Goal: Task Accomplishment & Management: Manage account settings

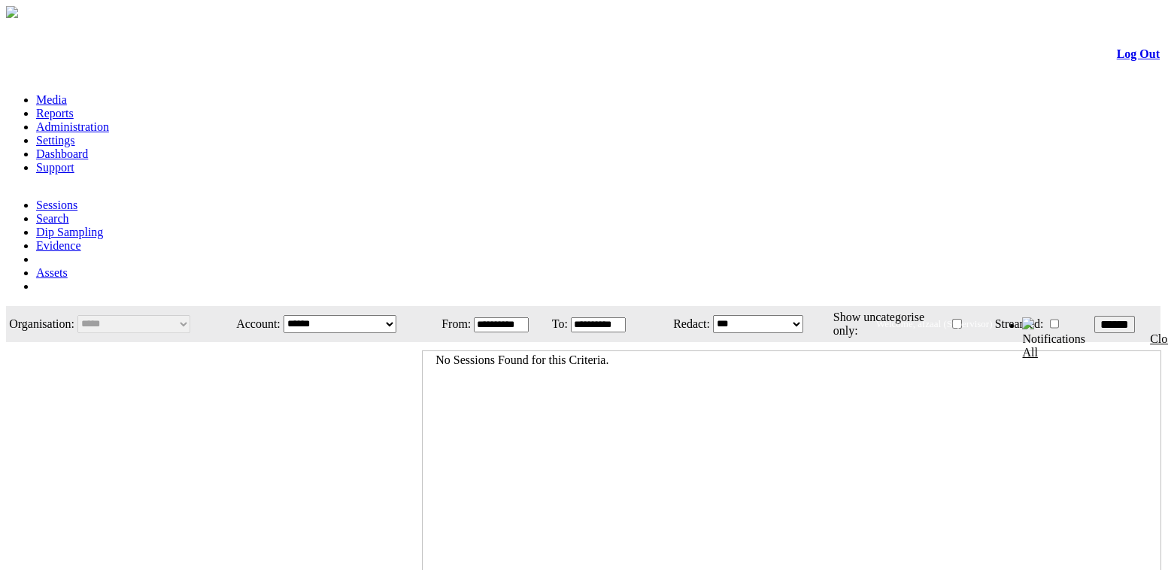
click at [109, 120] on link "Administration" at bounding box center [72, 126] width 73 height 13
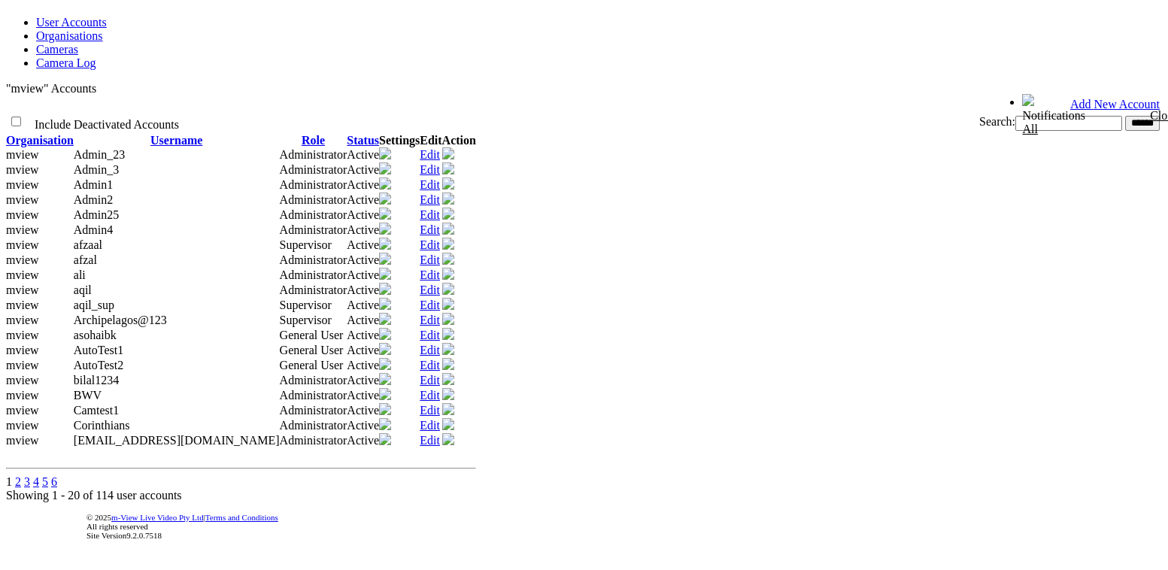
scroll to position [410, 0]
click at [39, 475] on link "4" at bounding box center [36, 481] width 6 height 13
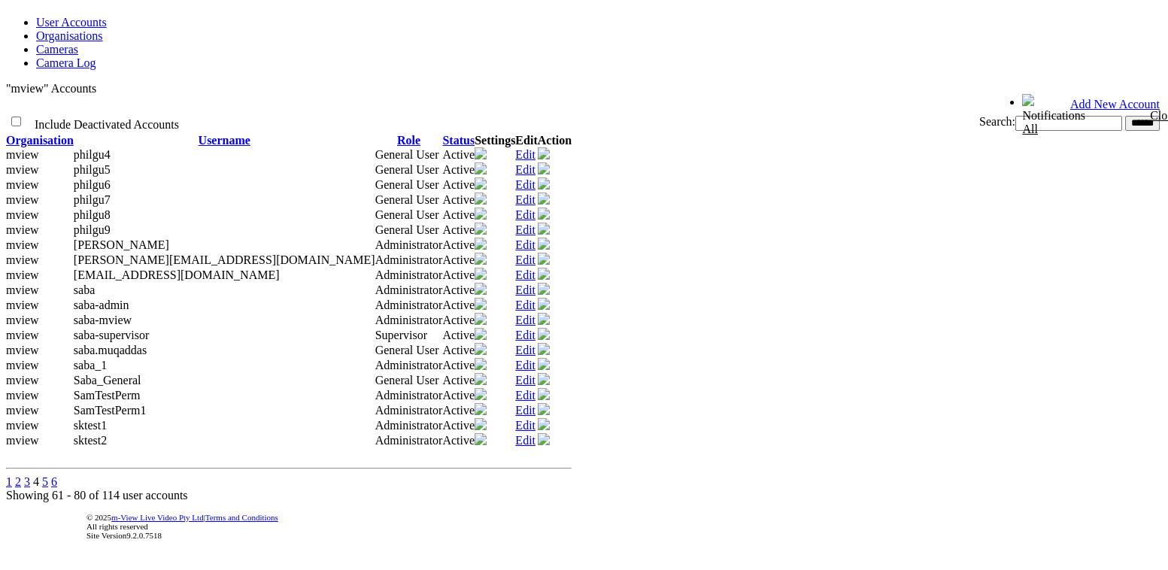
scroll to position [459, 0]
click at [12, 475] on link "1" at bounding box center [9, 481] width 6 height 13
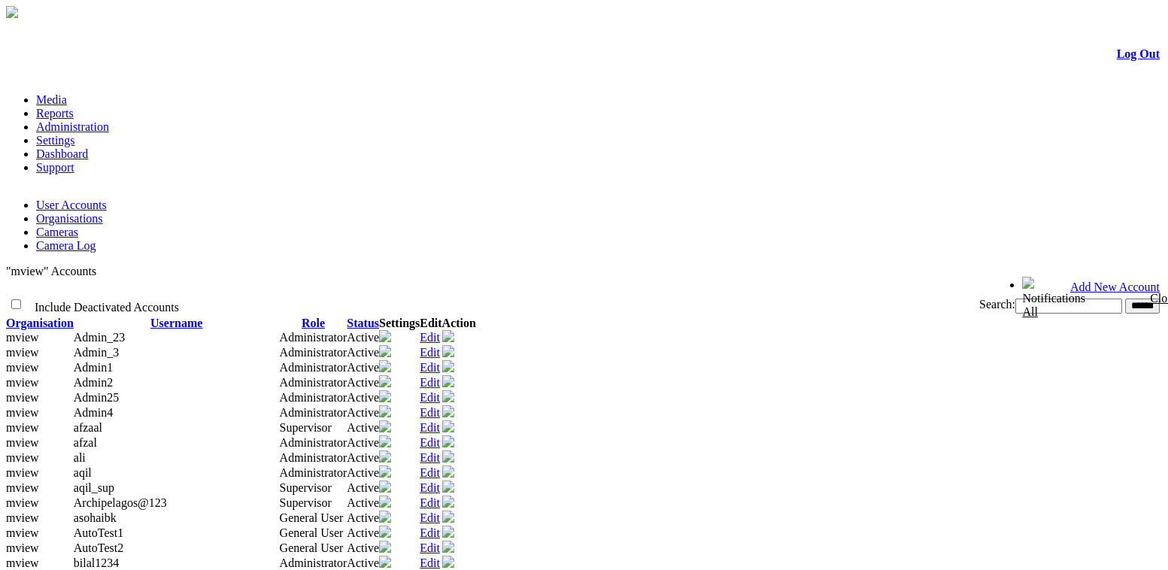
click at [440, 391] on link "Edit" at bounding box center [430, 397] width 20 height 13
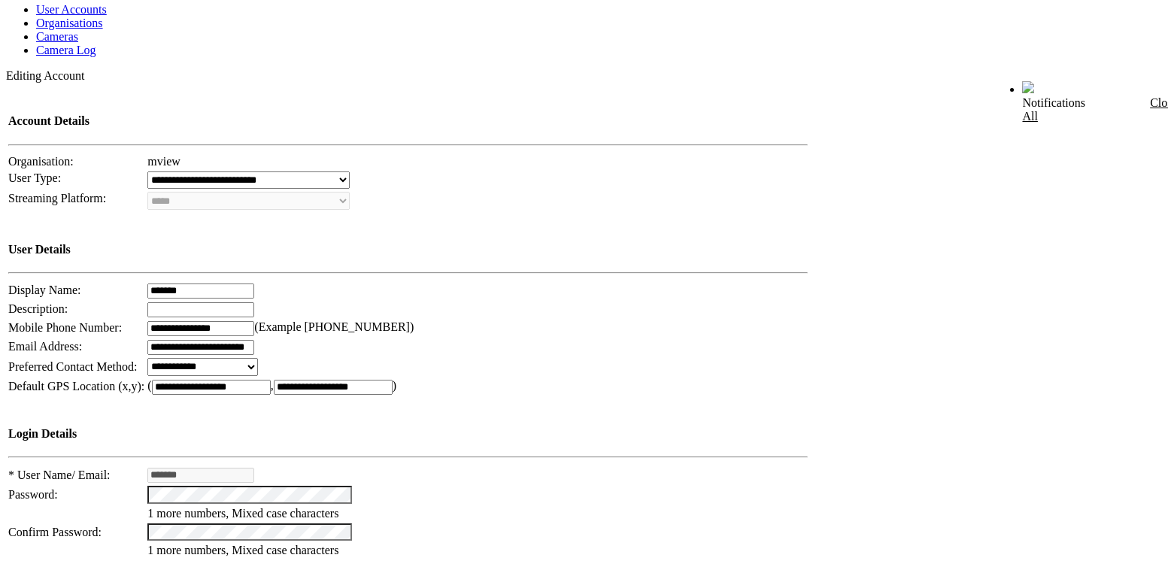
scroll to position [478, 0]
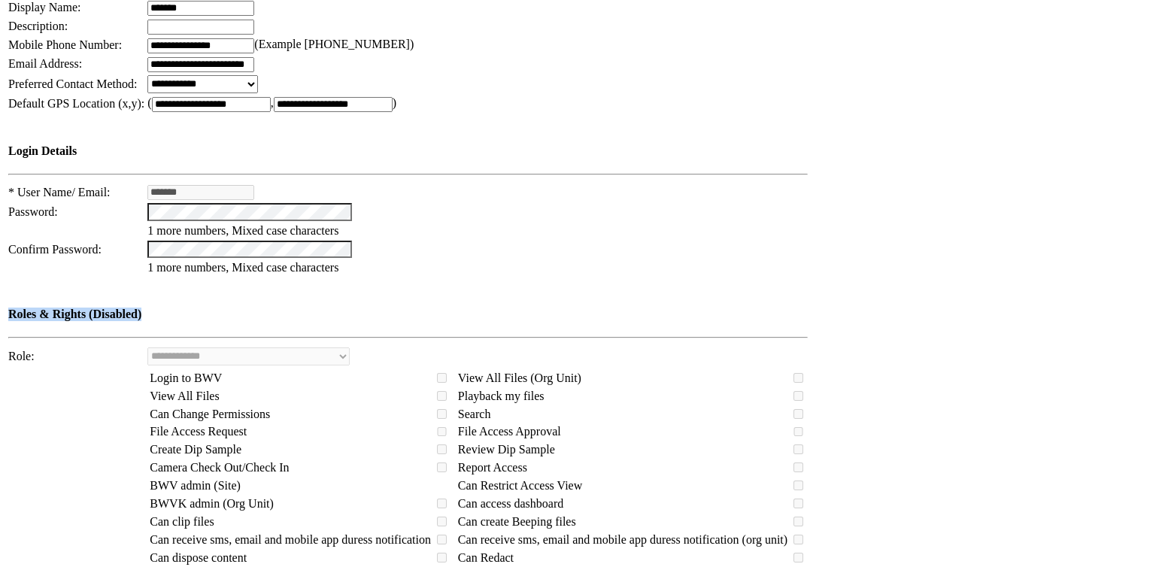
drag, startPoint x: 39, startPoint y: 153, endPoint x: 195, endPoint y: 153, distance: 155.6
click at [195, 308] on h4 "Roles & Rights (Disabled)" at bounding box center [407, 315] width 799 height 14
drag, startPoint x: 40, startPoint y: 464, endPoint x: 149, endPoint y: 468, distance: 109.1
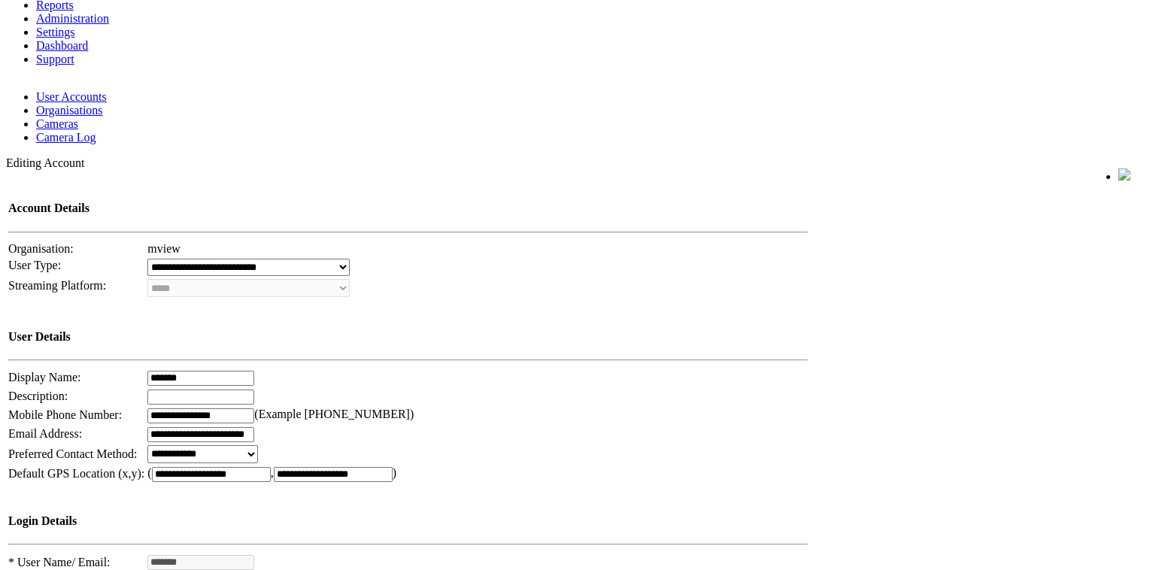
scroll to position [205, 0]
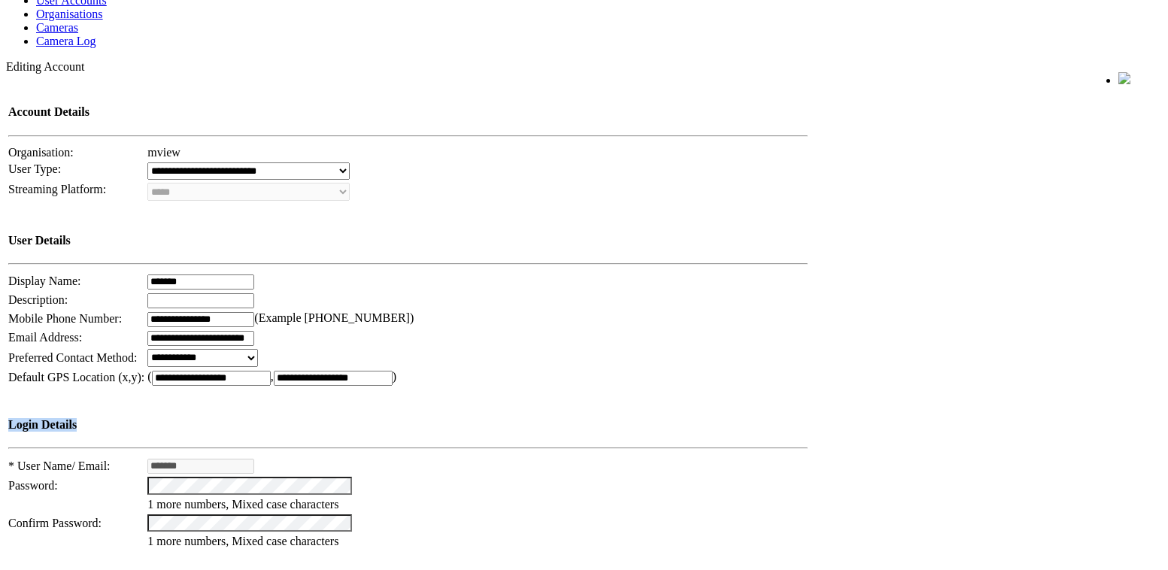
drag, startPoint x: 39, startPoint y: 272, endPoint x: 95, endPoint y: 272, distance: 56.4
click at [95, 418] on h4 "Login Details" at bounding box center [407, 425] width 799 height 14
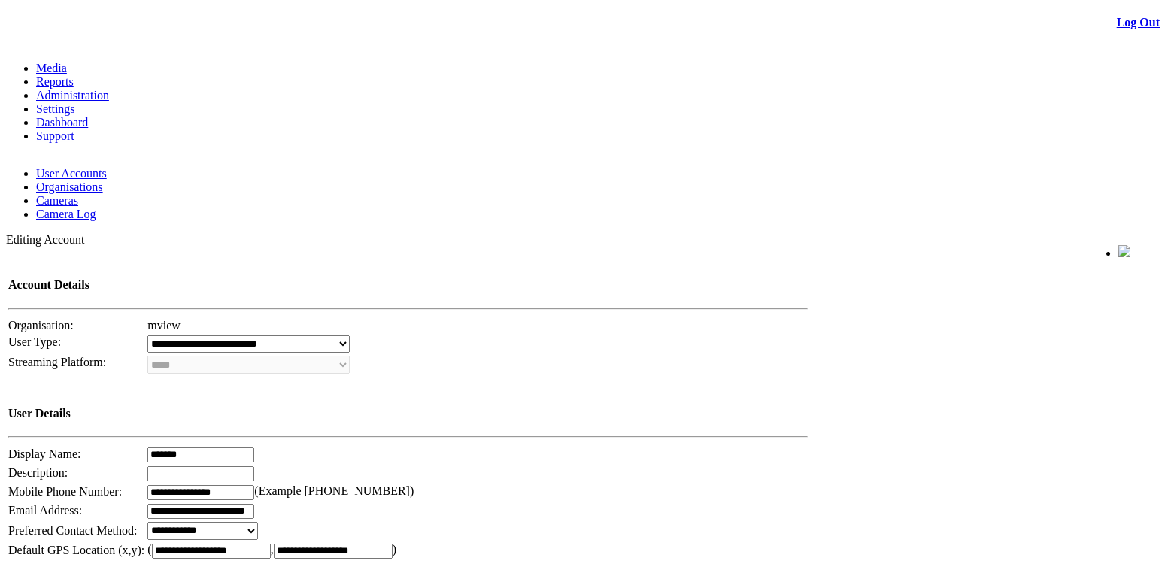
scroll to position [0, 0]
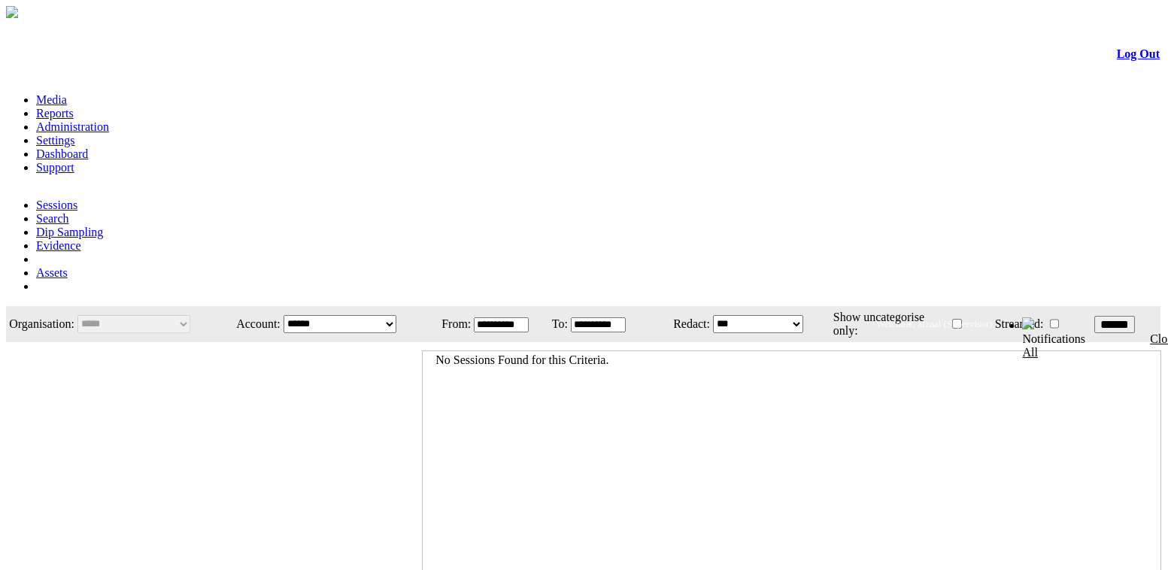
click at [109, 120] on link "Administration" at bounding box center [72, 126] width 73 height 13
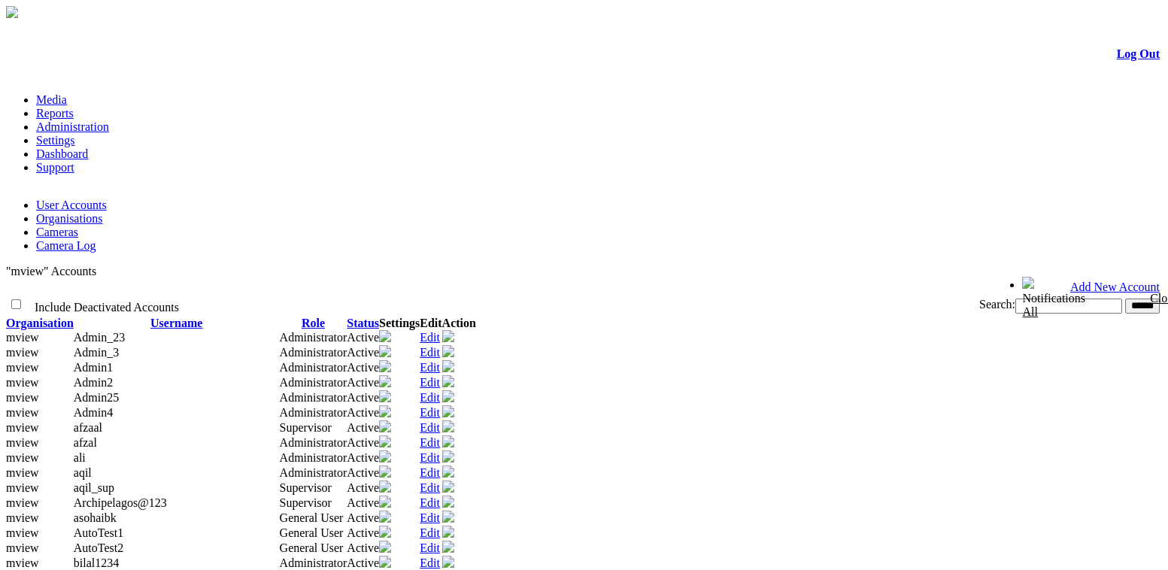
click at [103, 212] on link "Organisations" at bounding box center [69, 218] width 67 height 13
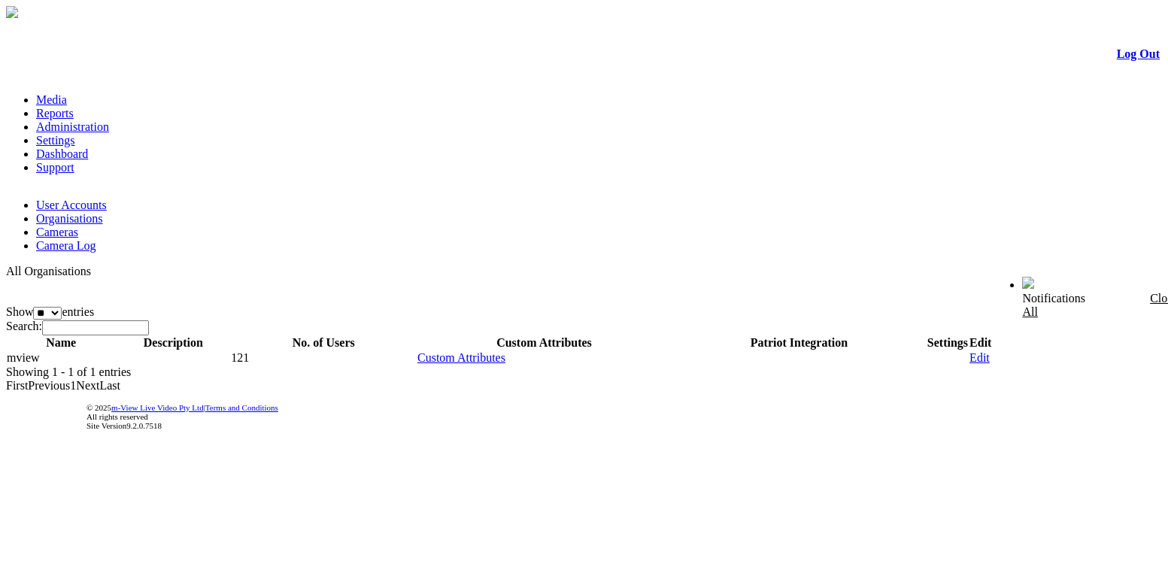
click at [989, 351] on link "Edit" at bounding box center [979, 357] width 20 height 13
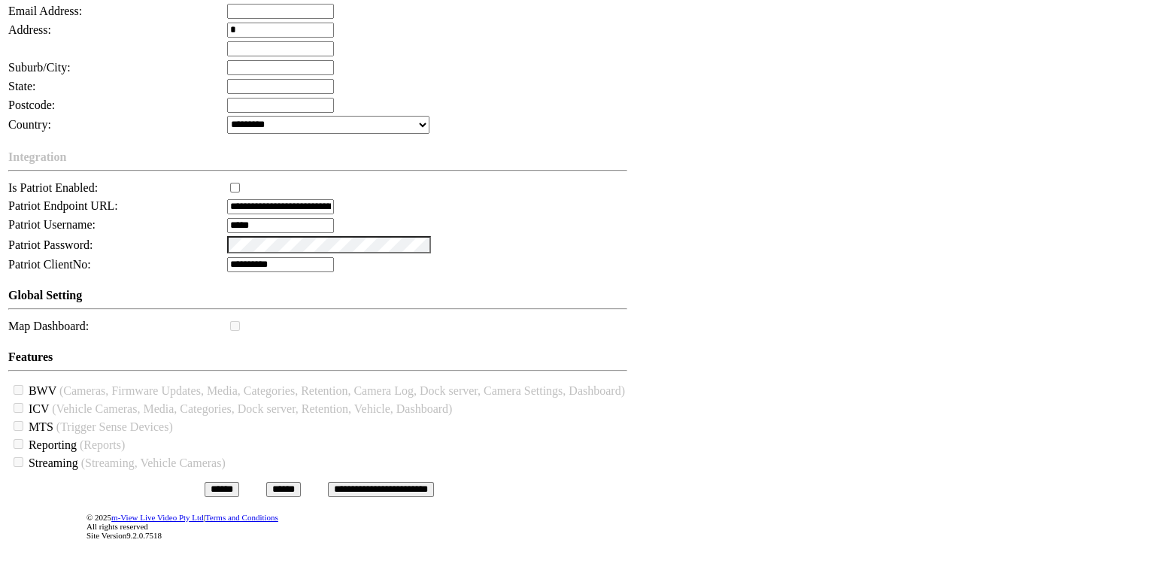
scroll to position [429, 0]
drag, startPoint x: 29, startPoint y: 202, endPoint x: 316, endPoint y: 354, distance: 324.2
click at [316, 354] on tbody "* Organisation Name: ***** Description: Contact Name: Please enter a valid Firs…" at bounding box center [319, 200] width 623 height 546
click at [267, 454] on td "Streaming (Streaming, Vehicle Cameras)" at bounding box center [318, 462] width 616 height 17
drag, startPoint x: 34, startPoint y: 210, endPoint x: 286, endPoint y: 371, distance: 298.9
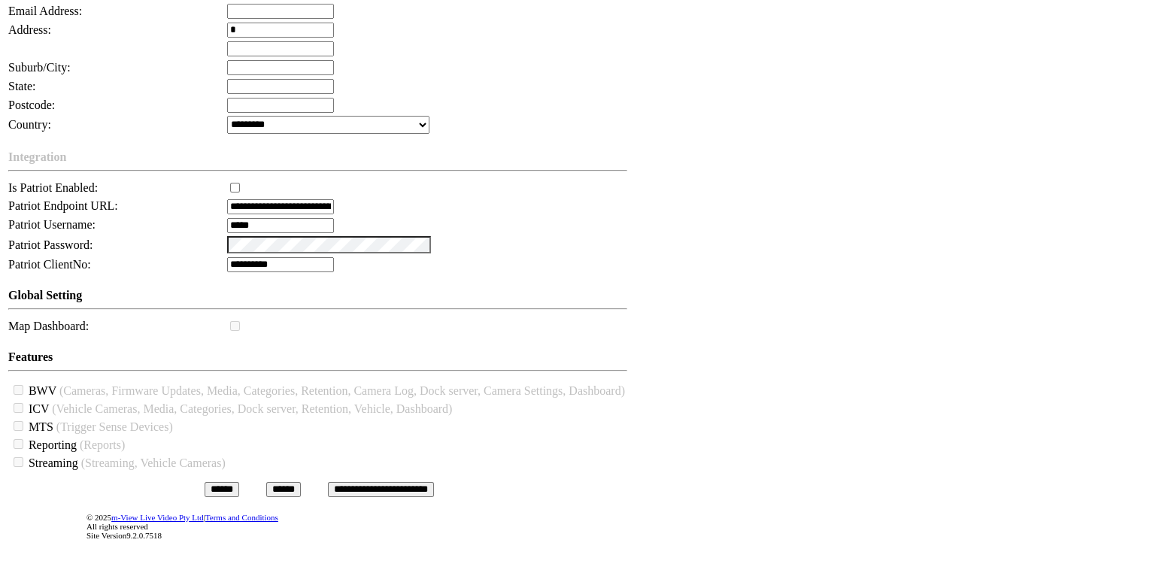
click at [286, 371] on tbody "* Organisation Name: ***** Description: Contact Name: Please enter a valid Firs…" at bounding box center [319, 200] width 623 height 546
click at [397, 482] on input "**********" at bounding box center [381, 489] width 106 height 15
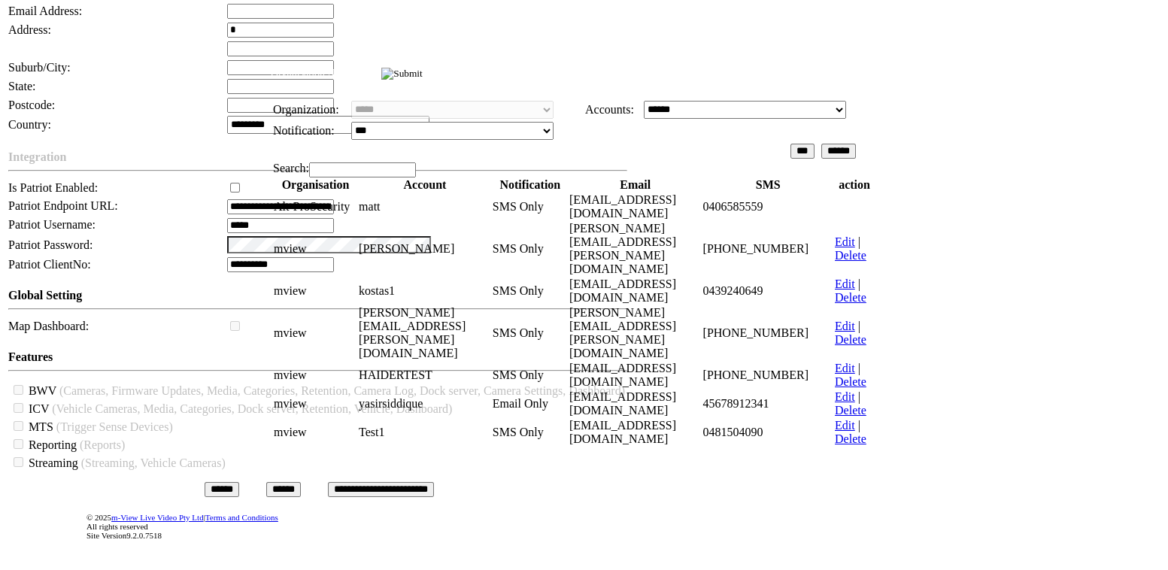
click at [814, 119] on select "**********" at bounding box center [745, 110] width 202 height 18
click at [577, 159] on div "*** ******" at bounding box center [574, 151] width 602 height 16
drag, startPoint x: 346, startPoint y: 259, endPoint x: 283, endPoint y: 249, distance: 63.3
click at [284, 249] on div "**********" at bounding box center [574, 274] width 606 height 353
click at [856, 221] on td at bounding box center [854, 206] width 41 height 29
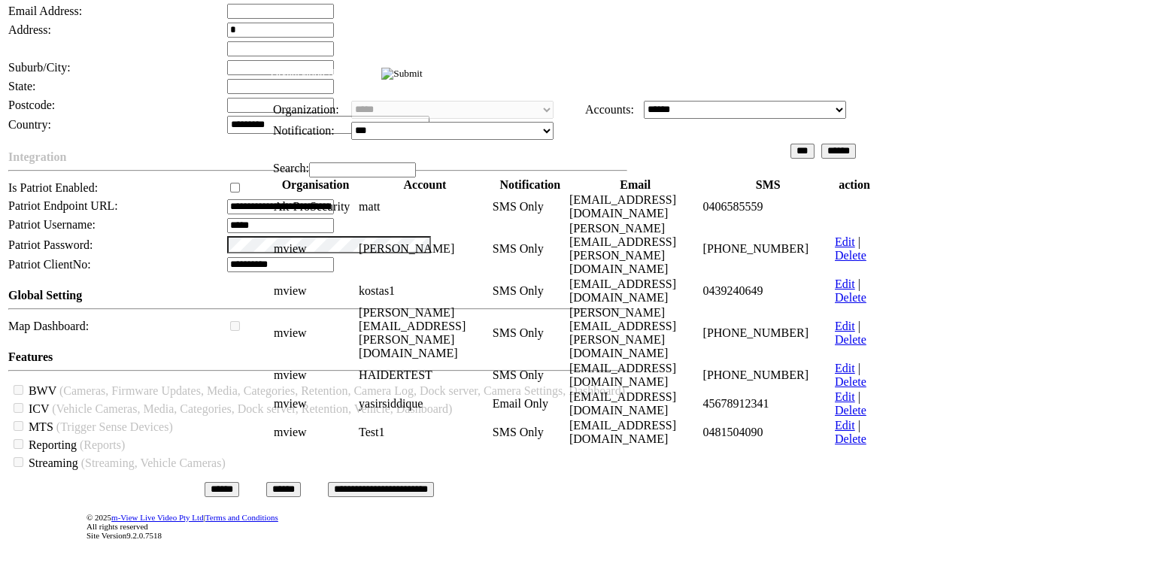
click at [311, 277] on td "mview" at bounding box center [315, 249] width 85 height 56
click at [855, 248] on link "Edit" at bounding box center [845, 241] width 20 height 13
click at [423, 73] on input "image" at bounding box center [401, 74] width 41 height 12
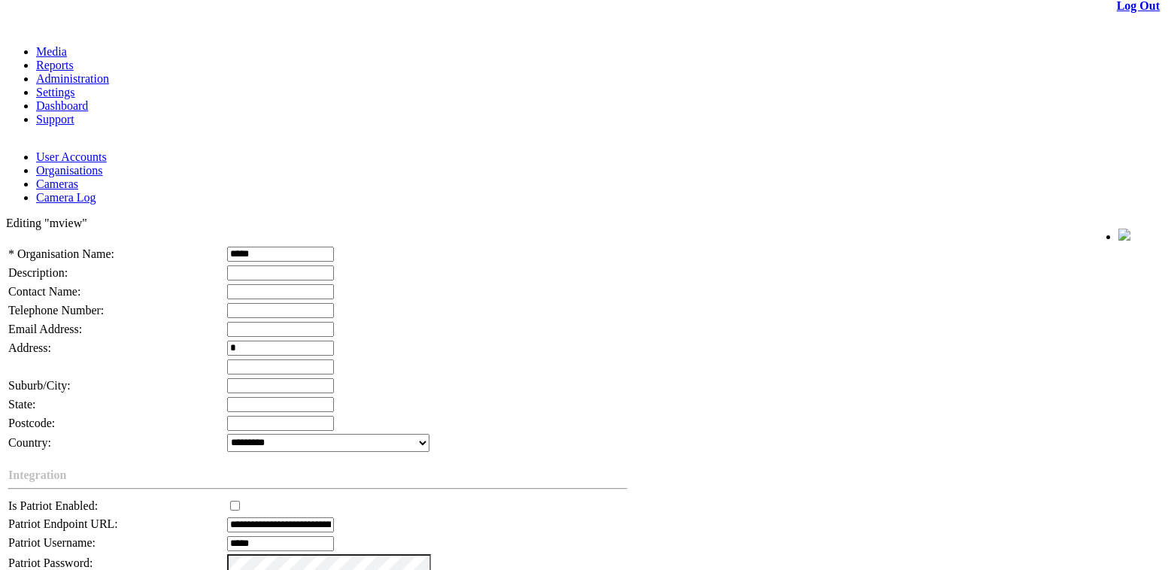
scroll to position [18, 0]
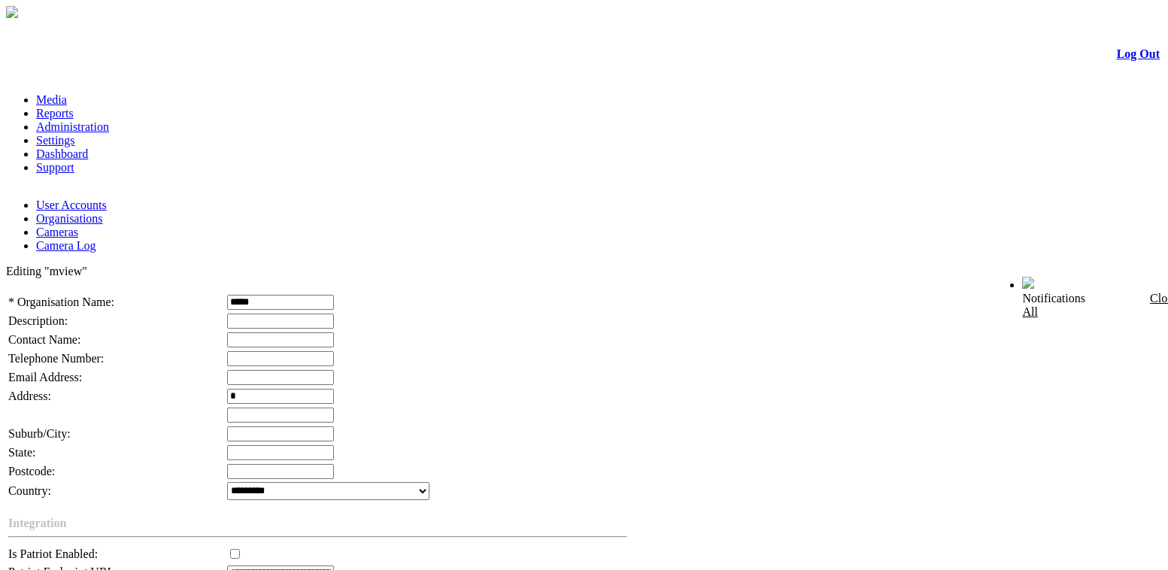
scroll to position [18, 0]
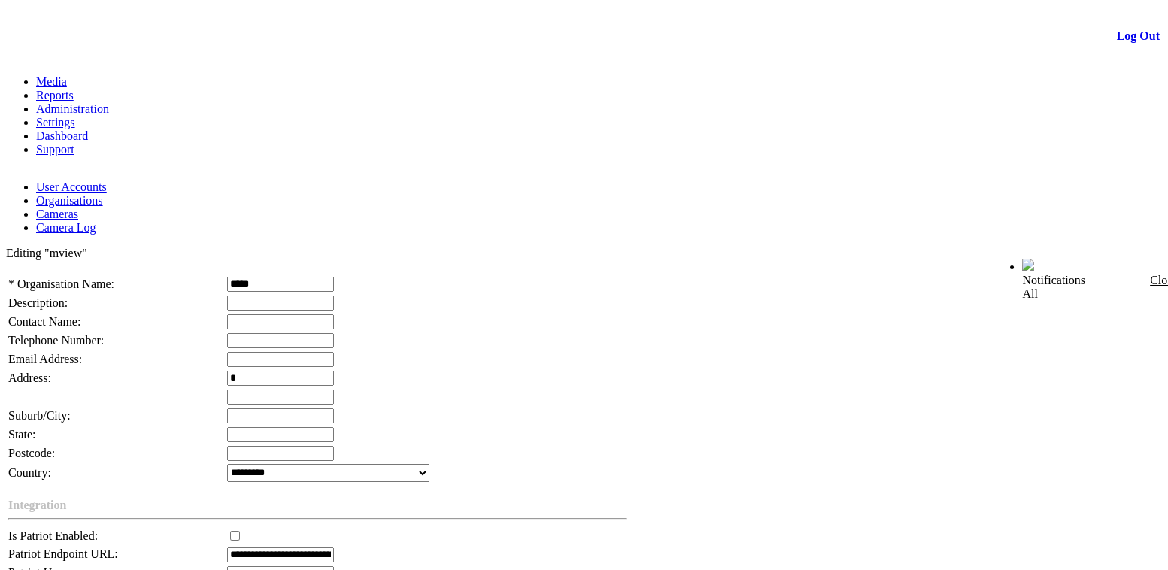
click at [82, 180] on link "User Accounts" at bounding box center [71, 186] width 71 height 13
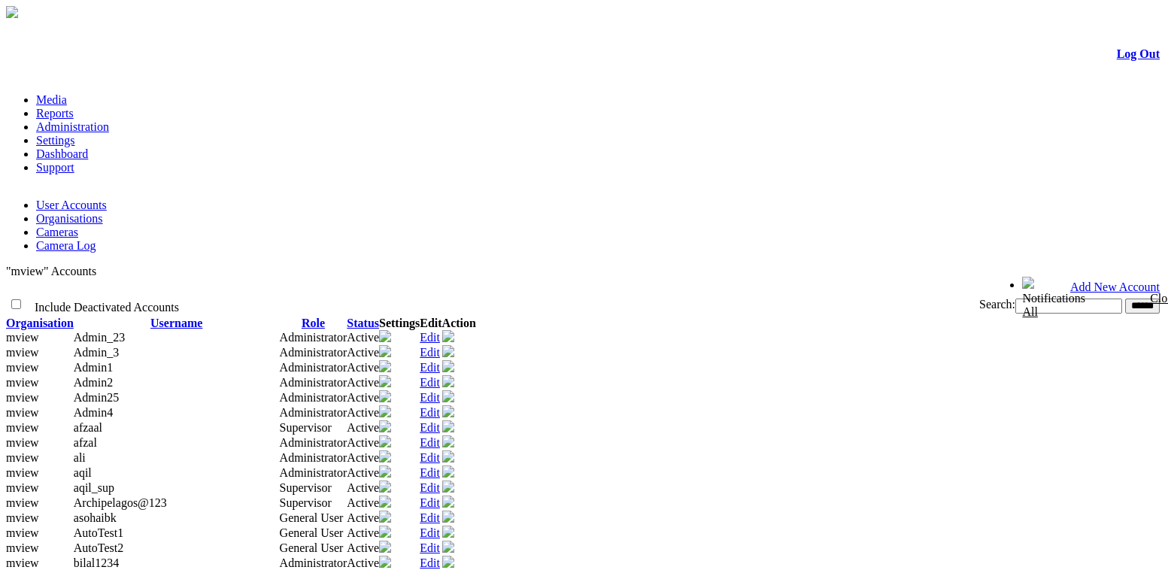
click at [440, 421] on link "Edit" at bounding box center [430, 427] width 20 height 13
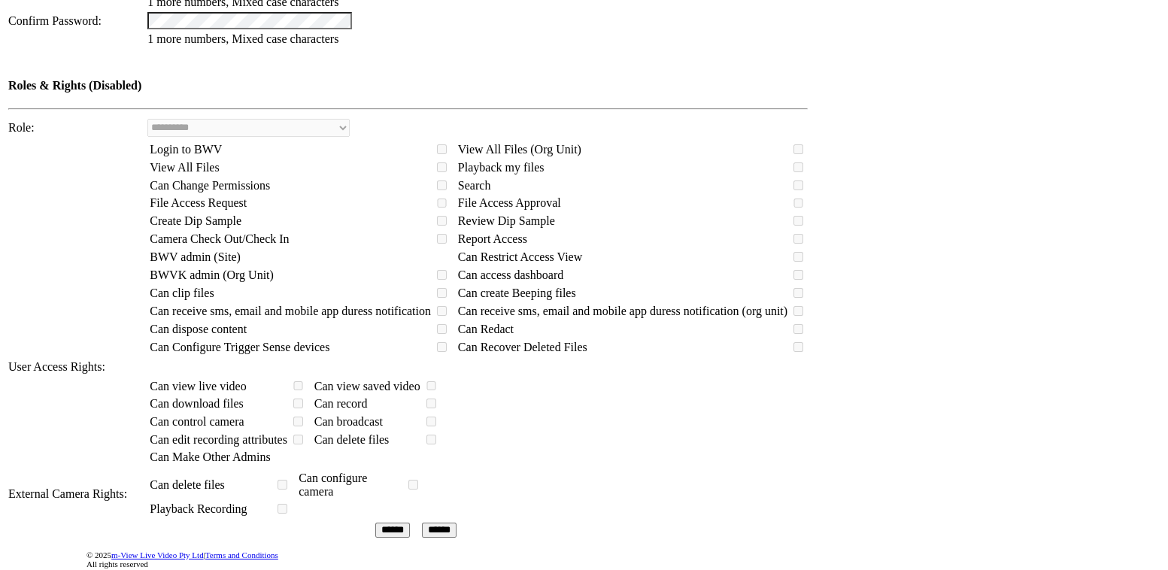
scroll to position [581, 0]
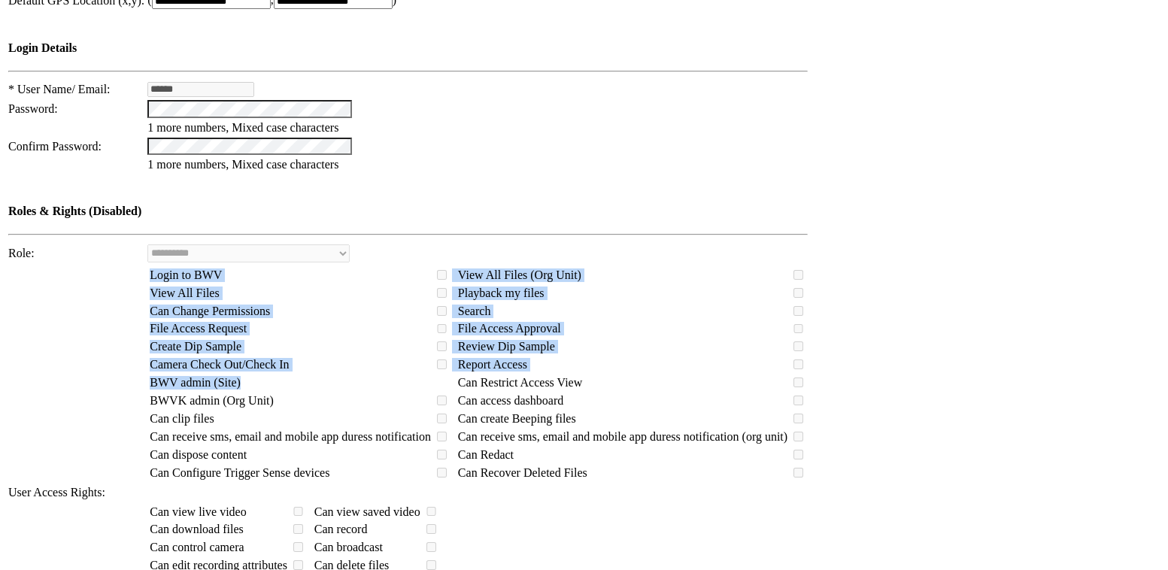
drag, startPoint x: 158, startPoint y: 226, endPoint x: 263, endPoint y: 228, distance: 105.3
click at [263, 265] on td "Login to BWV View All Files (Org Unit) View All Files Playback my files Can Cha…" at bounding box center [478, 374] width 662 height 219
click at [217, 376] on span "BWV admin (Site)" at bounding box center [195, 382] width 91 height 13
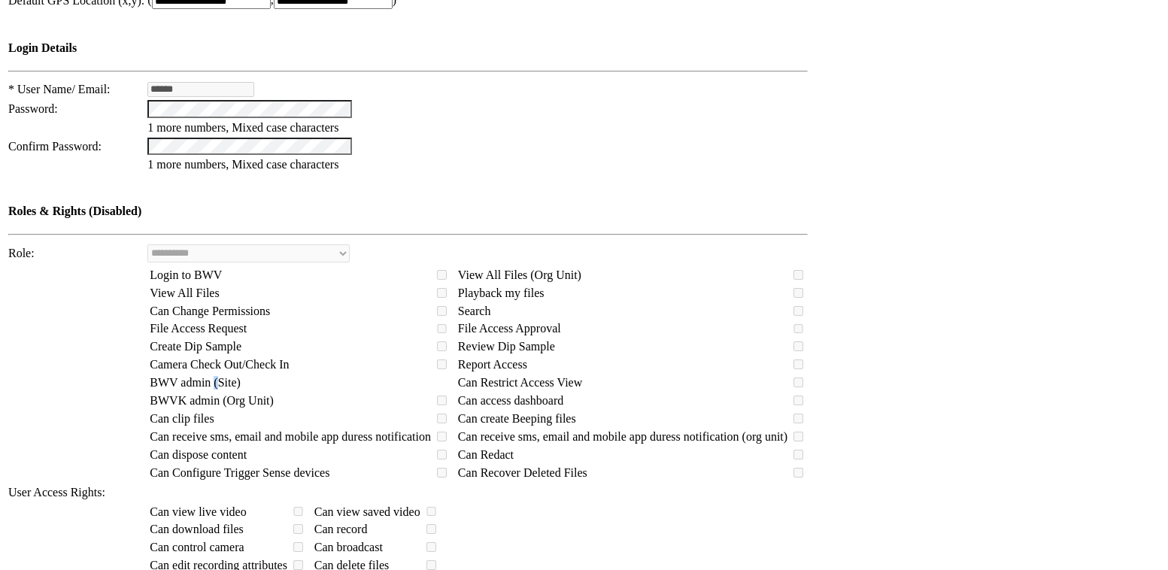
click at [217, 376] on span "BWV admin (Site)" at bounding box center [195, 382] width 91 height 13
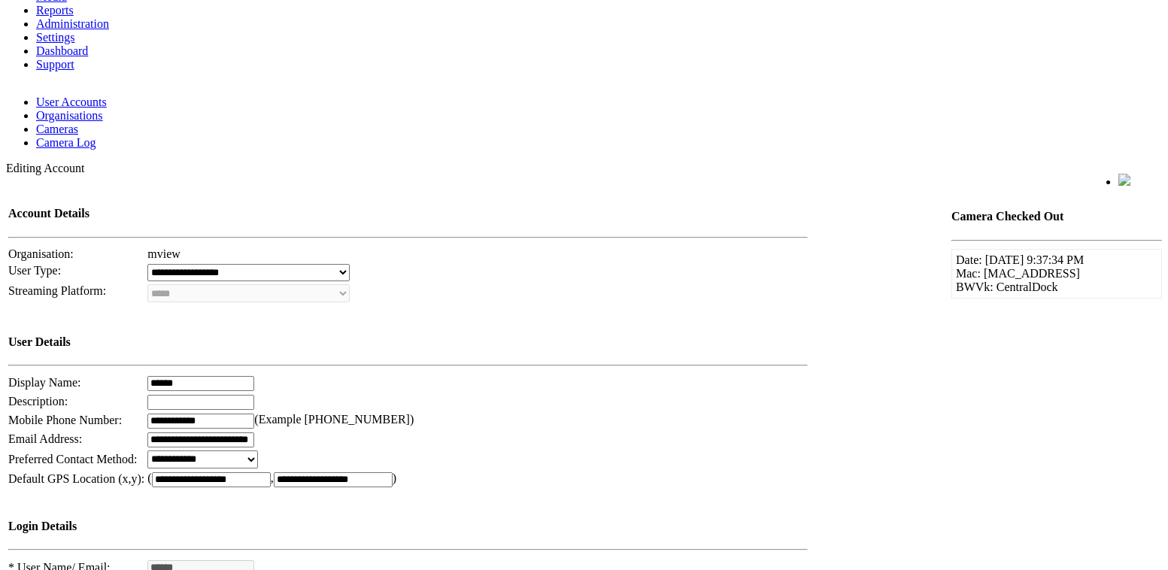
scroll to position [0, 0]
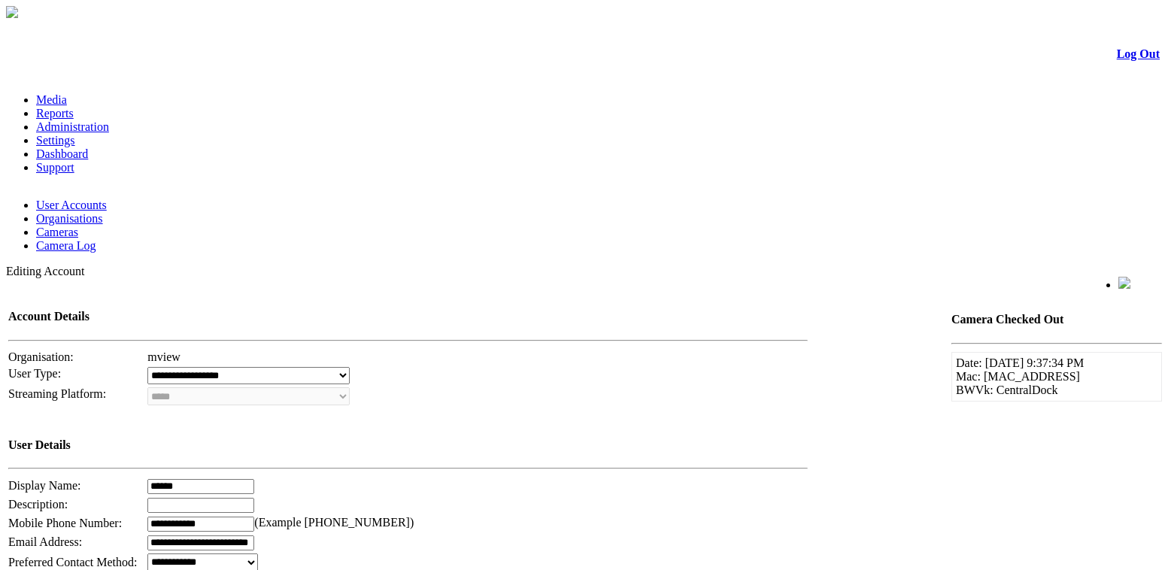
click at [92, 198] on link "User Accounts" at bounding box center [71, 204] width 71 height 13
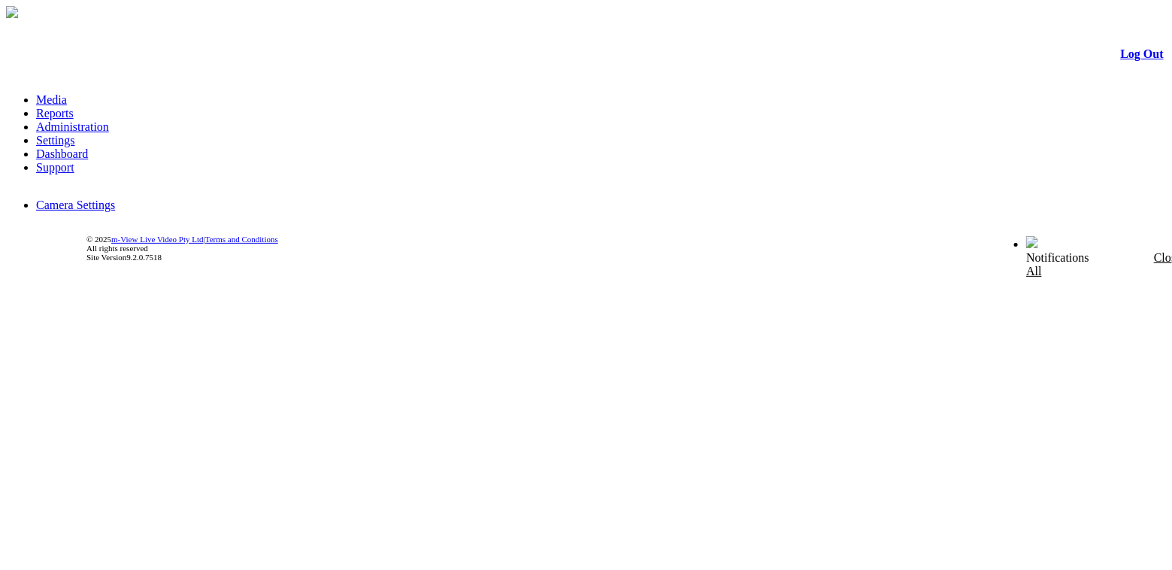
click at [475, 143] on div "Log Out Media Reports Administration Settings Dashboard Support Camera Settings…" at bounding box center [586, 146] width 1160 height 251
click at [626, 198] on ul "Camera Settings" at bounding box center [586, 205] width 1160 height 14
click at [109, 120] on link "Administration" at bounding box center [72, 126] width 73 height 13
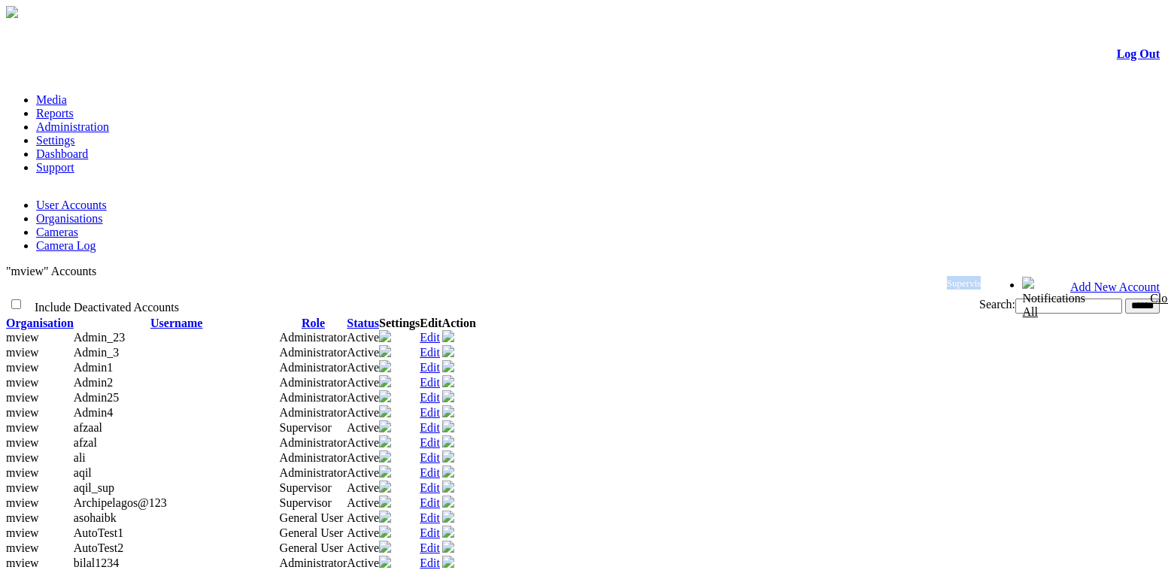
drag, startPoint x: 1042, startPoint y: 86, endPoint x: 1076, endPoint y: 85, distance: 33.9
click at [992, 277] on span "Welcome, afzaal (Supervisor)" at bounding box center [934, 282] width 117 height 11
click at [441, 420] on td "Edit" at bounding box center [431, 427] width 22 height 15
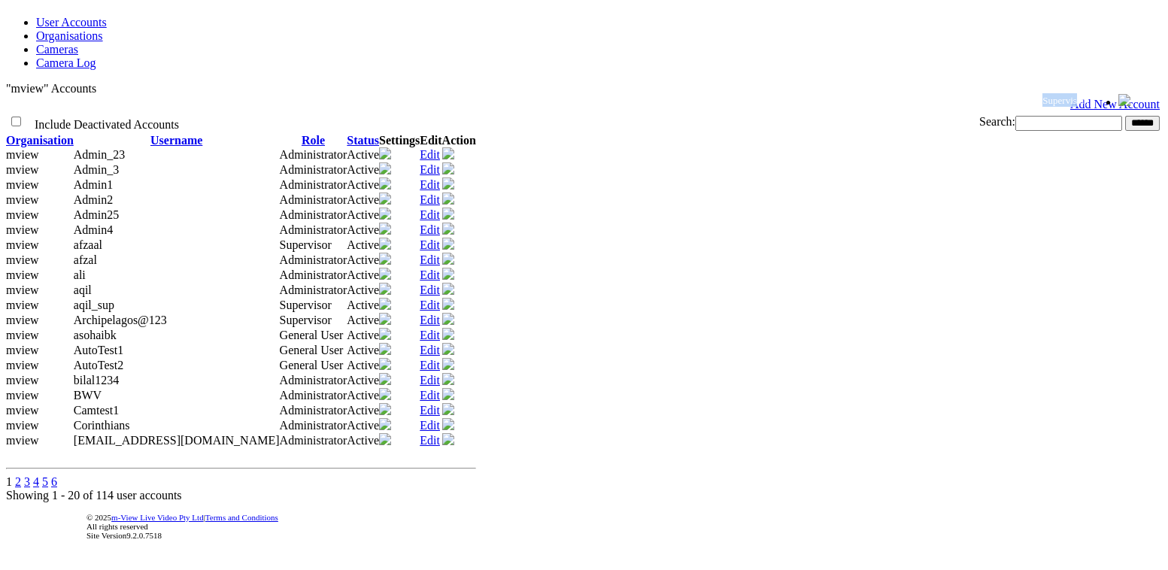
scroll to position [48, 0]
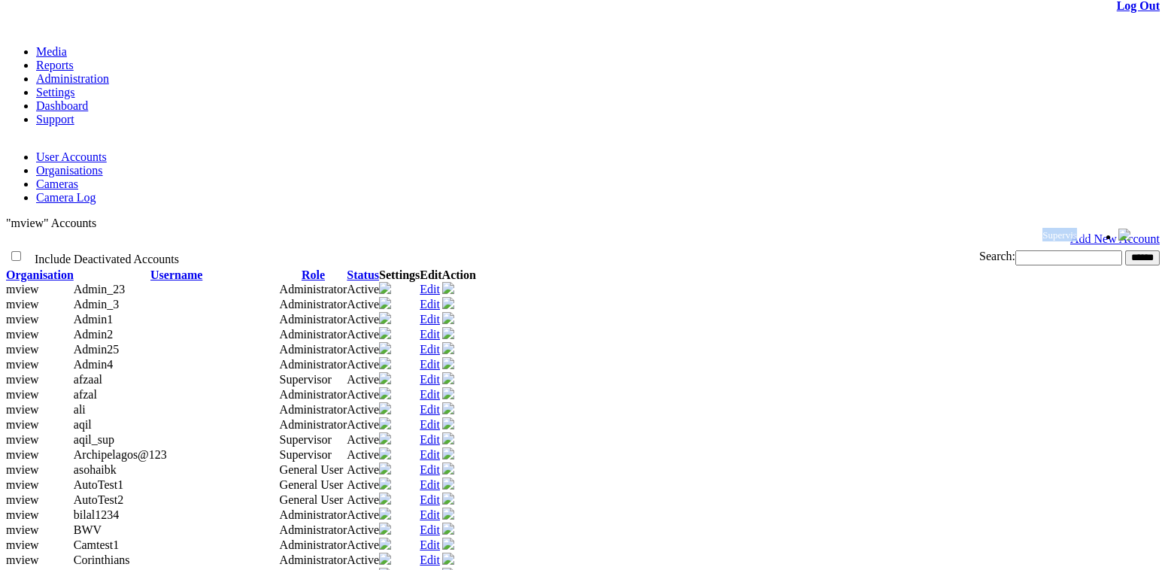
click at [440, 373] on link "Edit" at bounding box center [430, 379] width 20 height 13
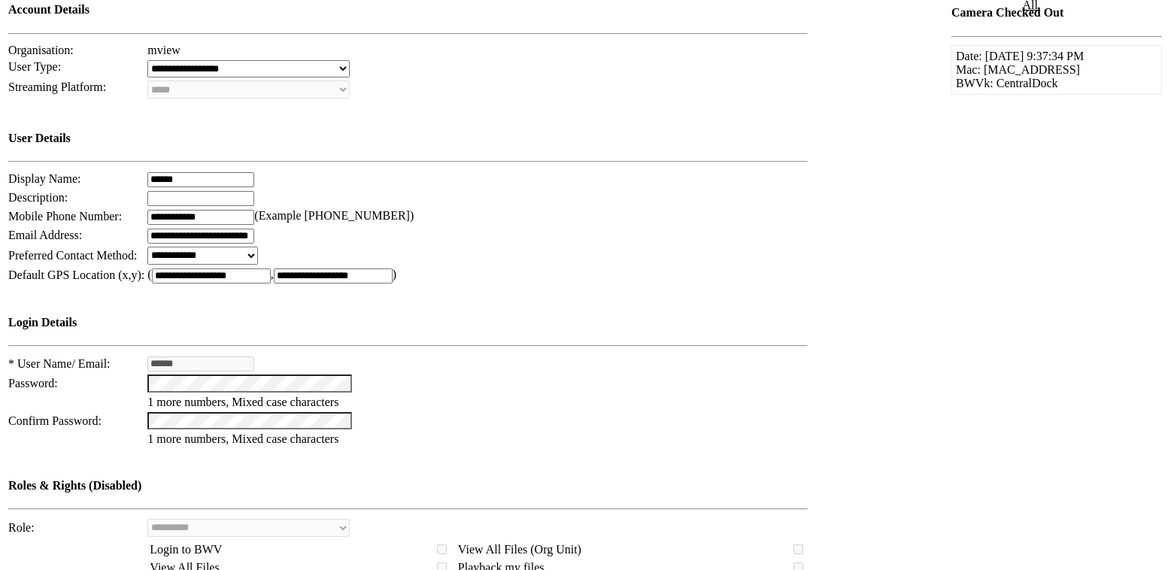
scroll to position [478, 0]
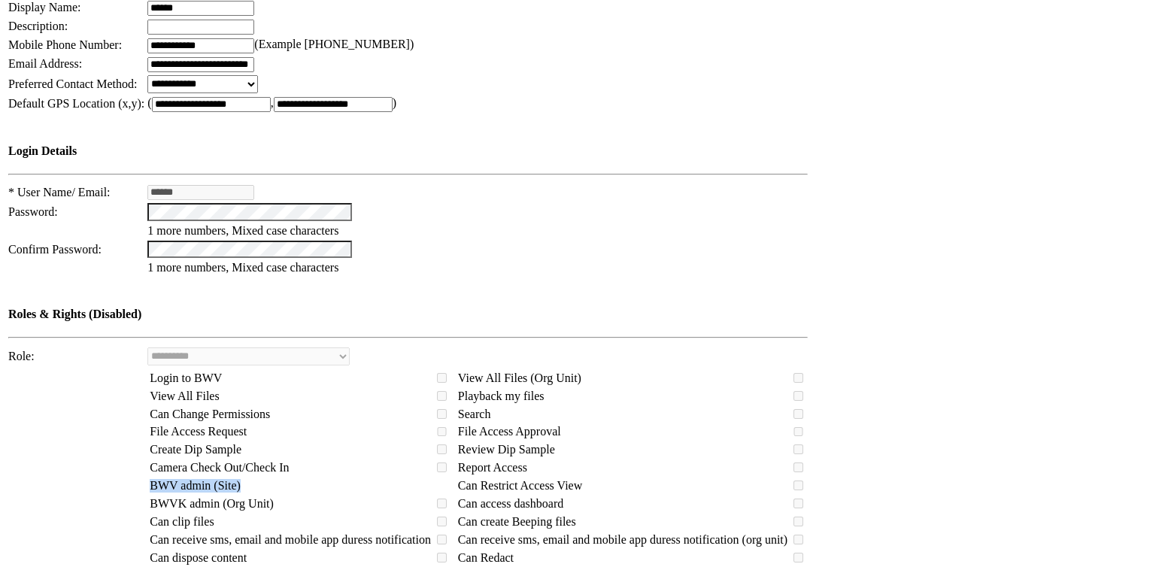
drag, startPoint x: 168, startPoint y: 330, endPoint x: 259, endPoint y: 335, distance: 91.9
click at [259, 477] on td "BWV admin (Site)" at bounding box center [290, 485] width 283 height 17
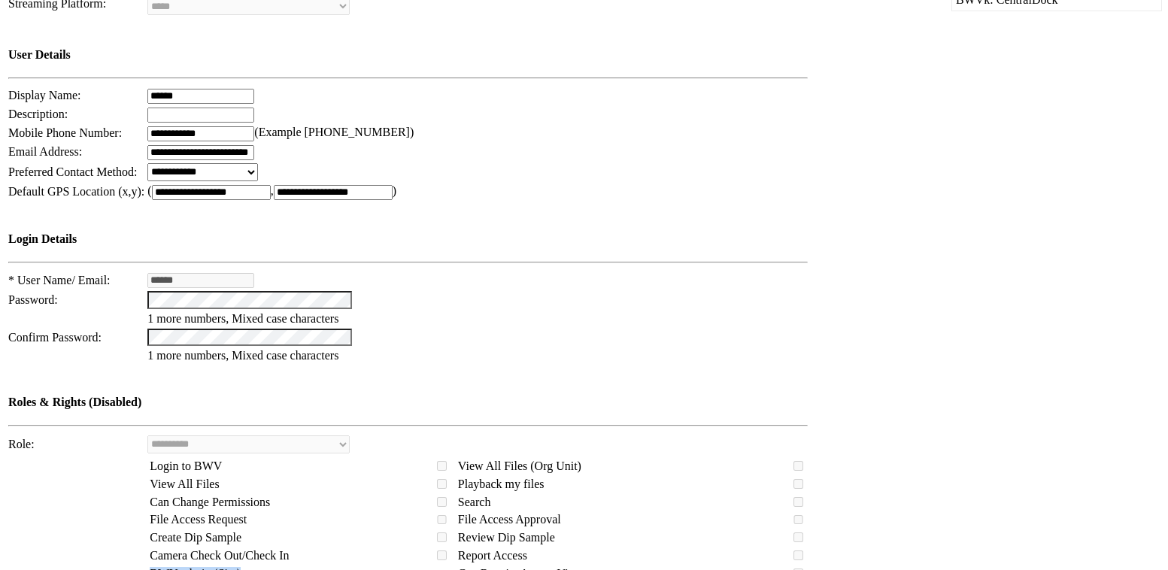
scroll to position [410, 0]
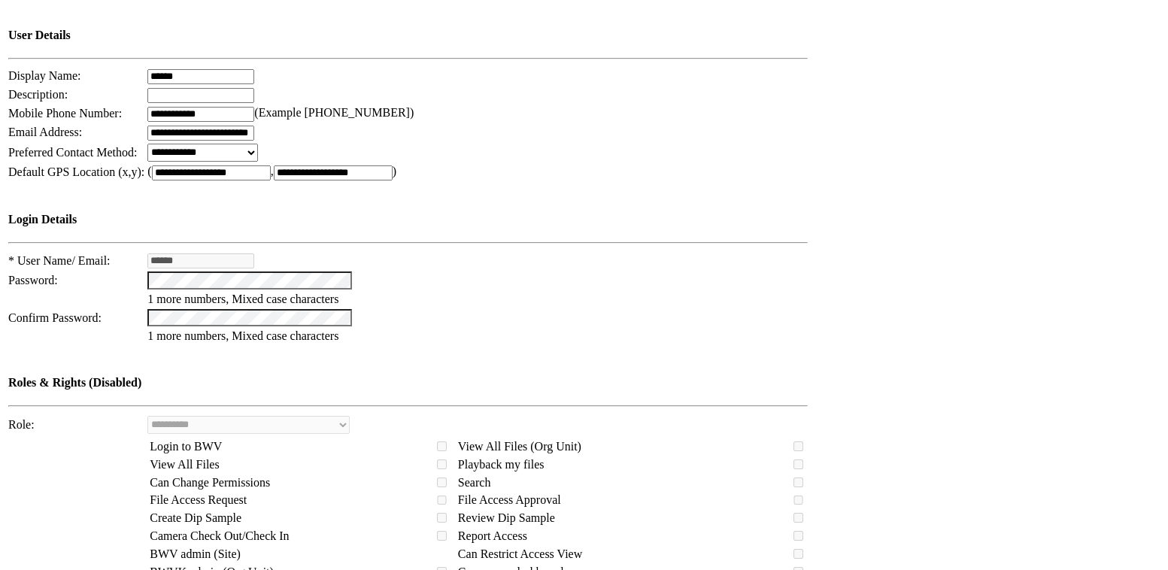
click at [172, 565] on span "BWVK admin (Org Unit)" at bounding box center [212, 571] width 124 height 13
drag, startPoint x: 369, startPoint y: 423, endPoint x: 392, endPoint y: 423, distance: 23.3
click at [392, 564] on td "BWVK admin (Org Unit)" at bounding box center [290, 572] width 283 height 17
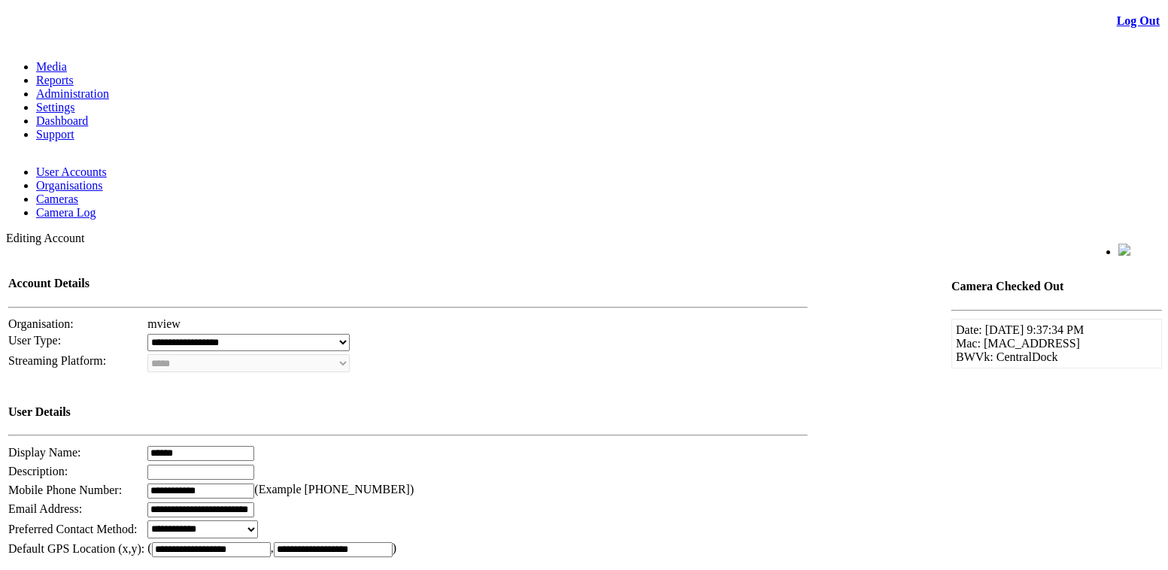
scroll to position [0, 0]
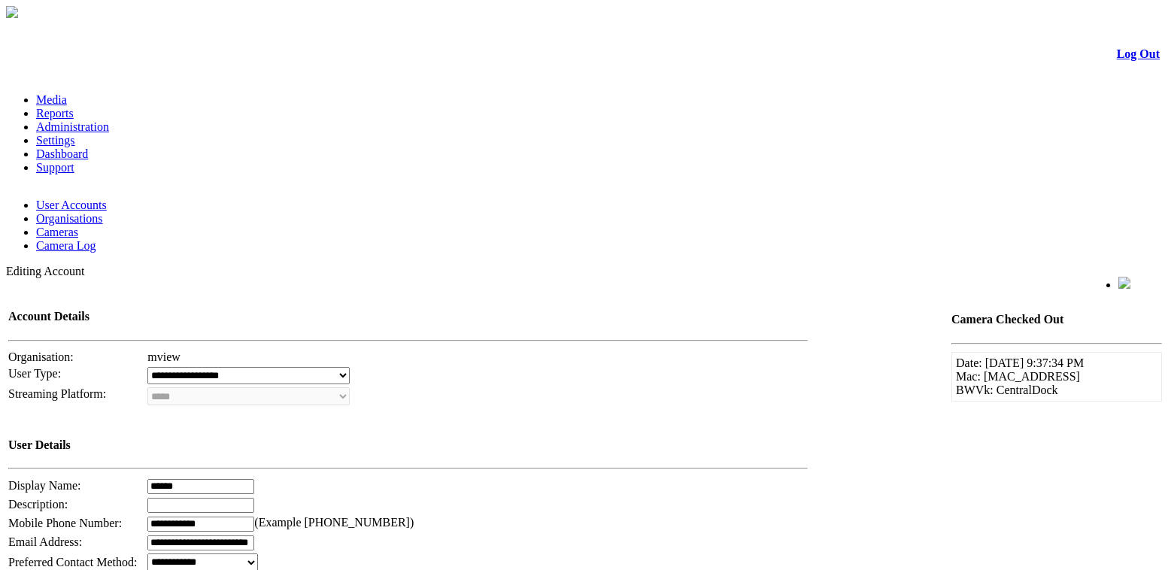
click at [109, 120] on link "Administration" at bounding box center [72, 126] width 73 height 13
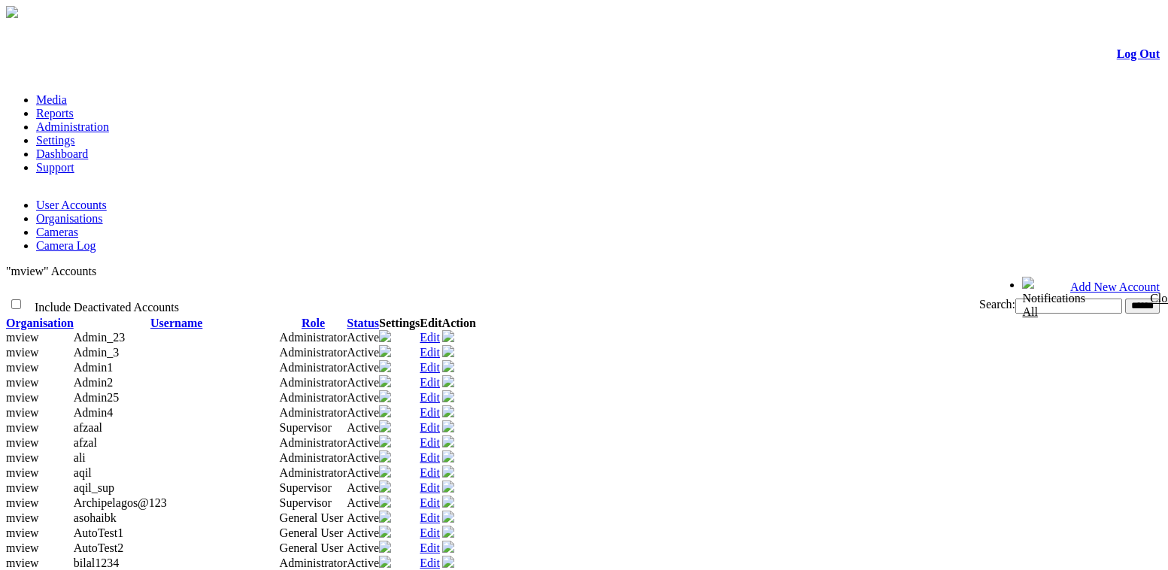
click at [1121, 280] on link "Add New Account" at bounding box center [1114, 286] width 89 height 13
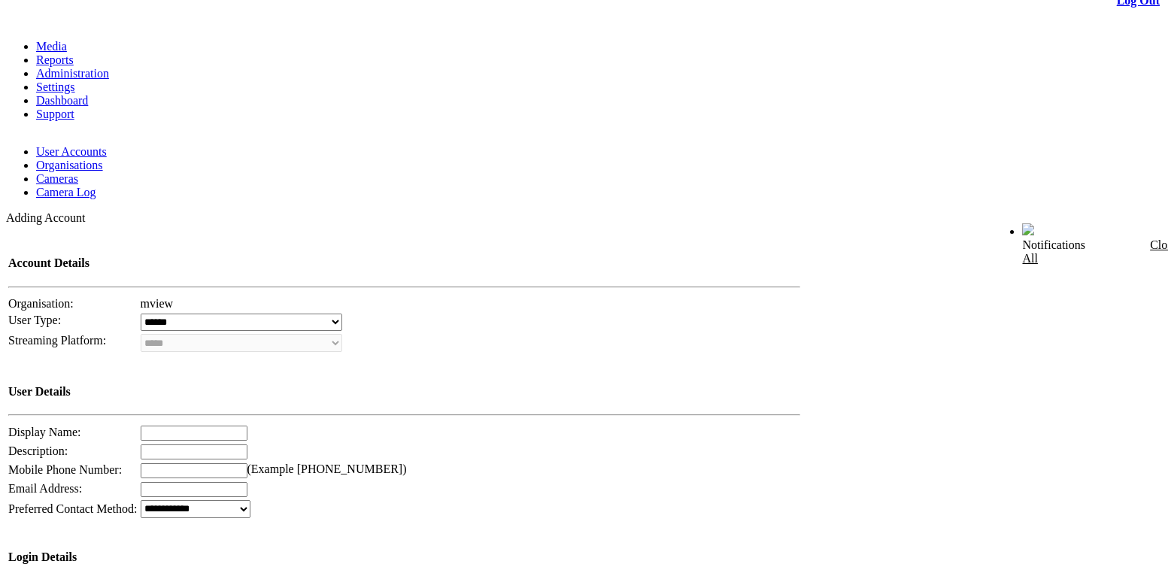
scroll to position [273, 0]
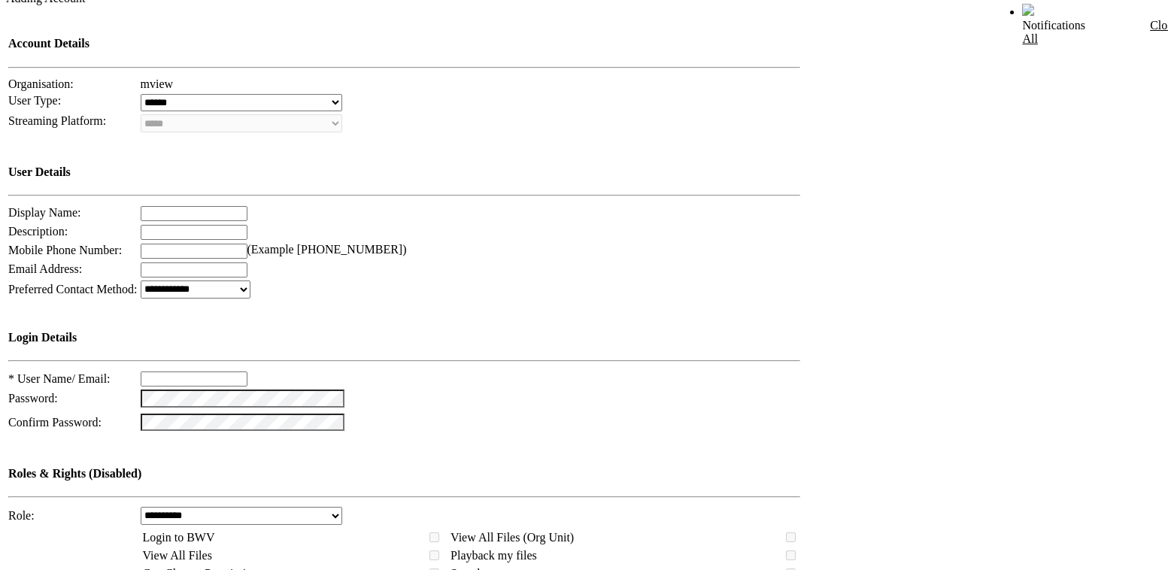
click at [285, 507] on select "**********" at bounding box center [242, 516] width 202 height 18
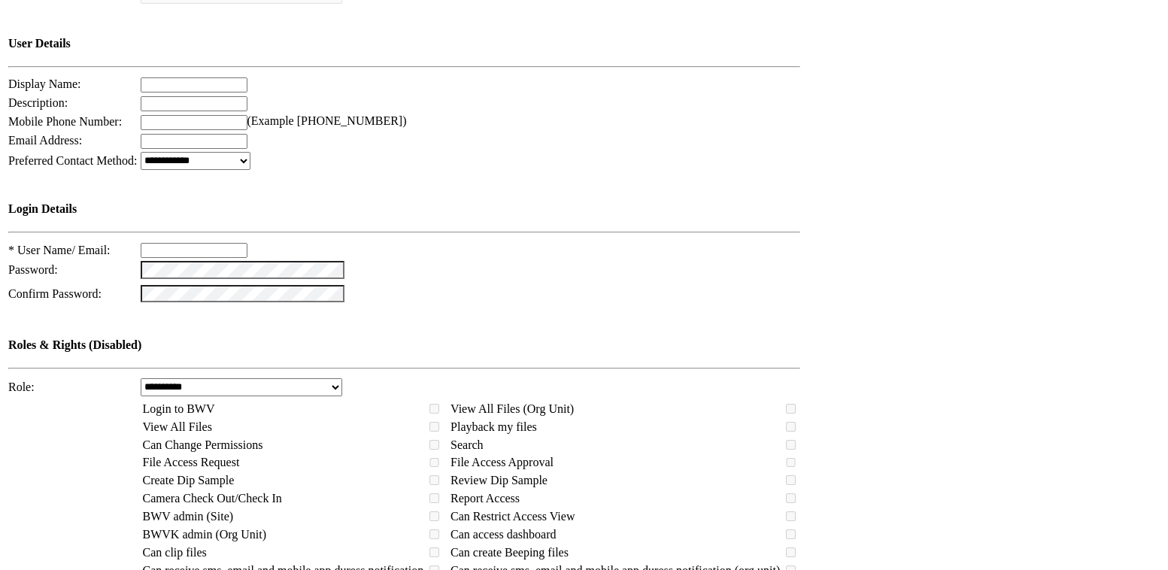
scroll to position [410, 0]
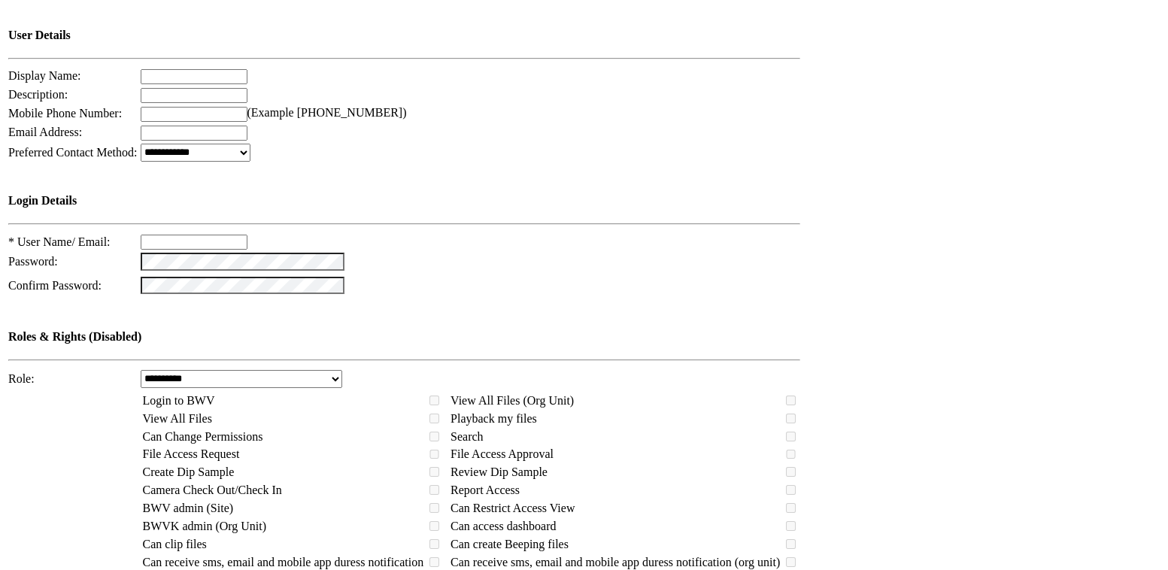
click at [302, 370] on select "**********" at bounding box center [242, 379] width 202 height 18
select select "****"
click at [159, 370] on select "**********" at bounding box center [242, 379] width 202 height 18
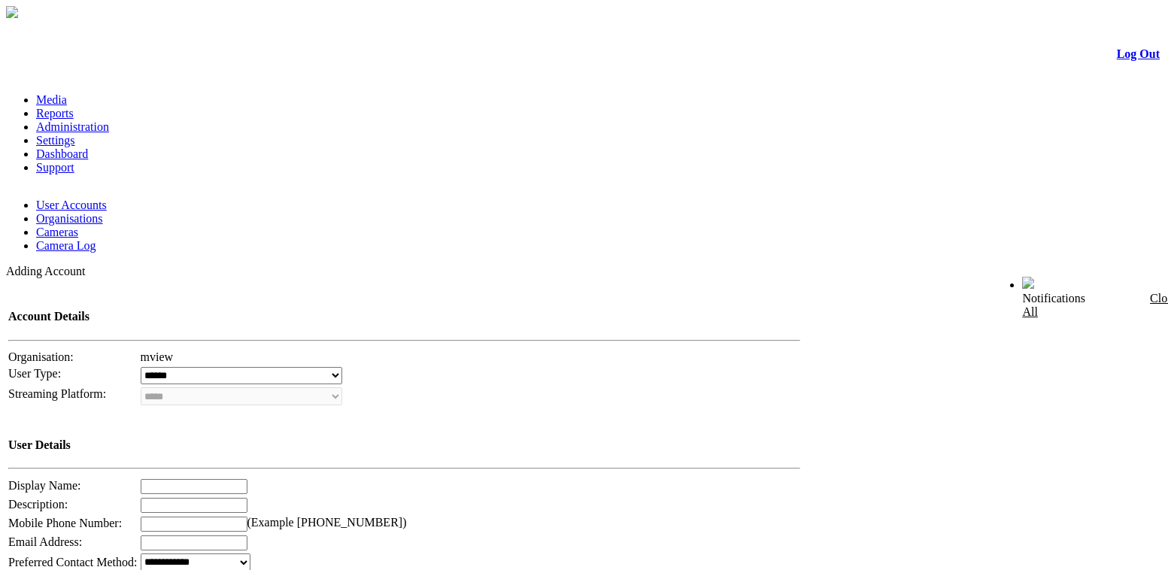
scroll to position [409, 0]
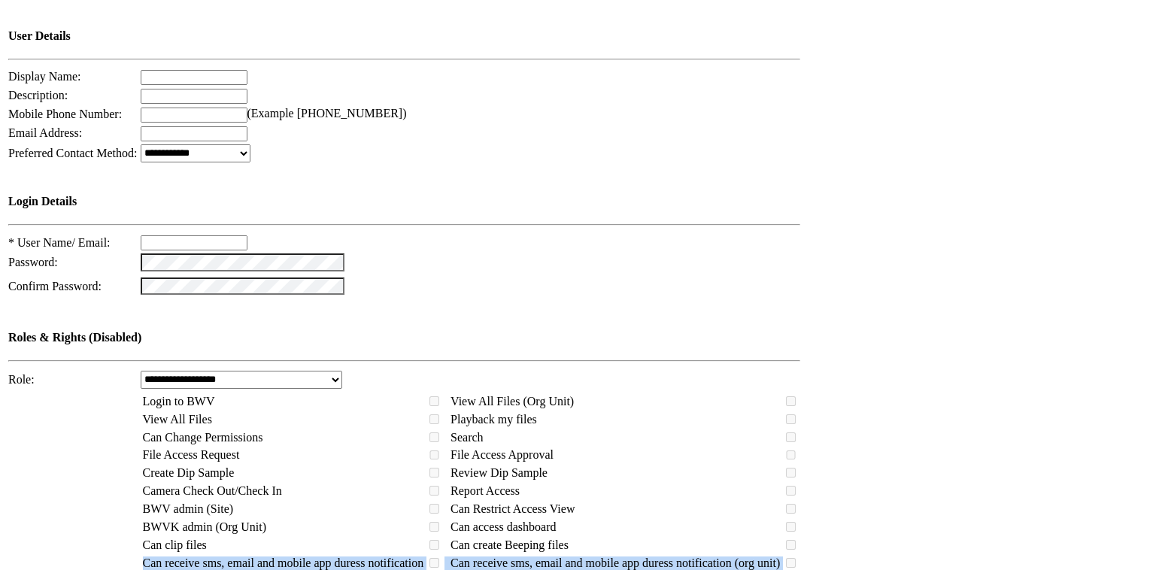
drag, startPoint x: 214, startPoint y: 416, endPoint x: 432, endPoint y: 453, distance: 221.9
click at [432, 453] on tbody "Login to BWV View All Files (Org Unit) View All Files Playback my files Can Cha…" at bounding box center [470, 500] width 657 height 214
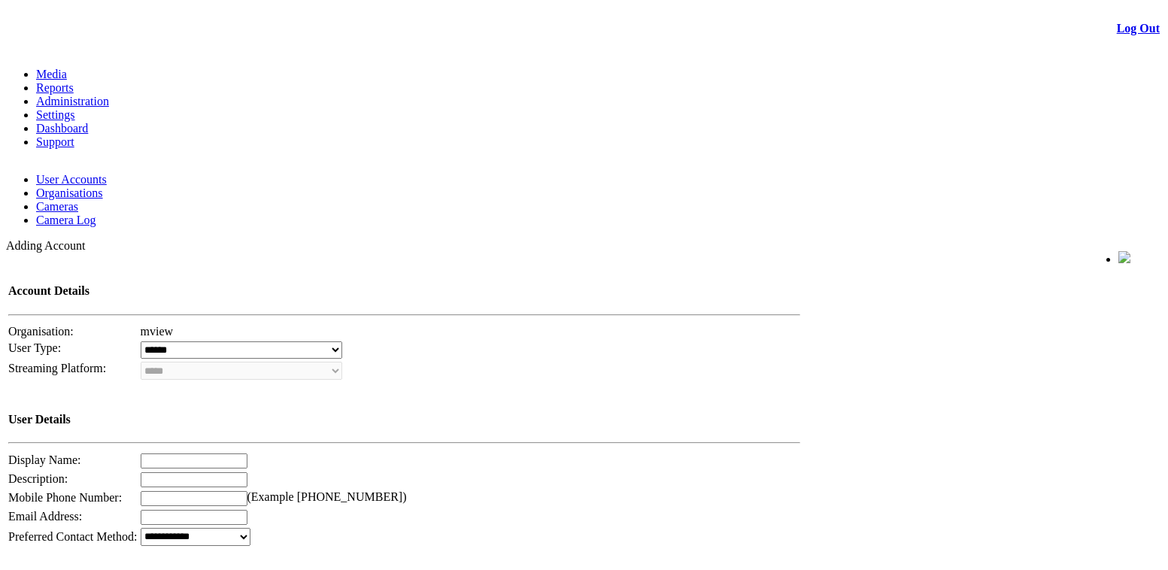
scroll to position [0, 0]
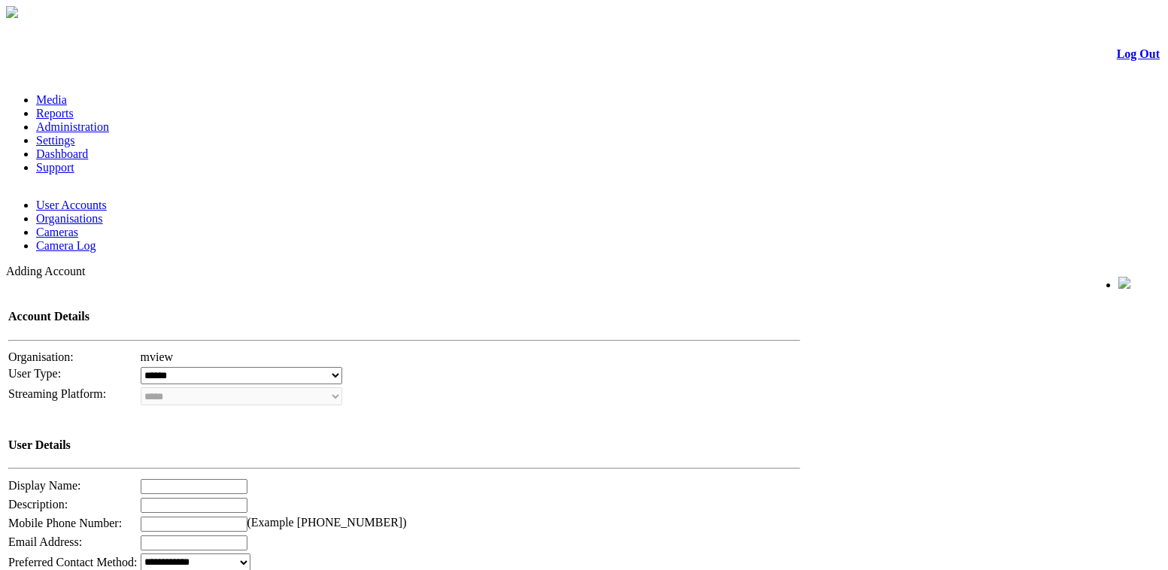
click at [103, 212] on link "Organisations" at bounding box center [69, 218] width 67 height 13
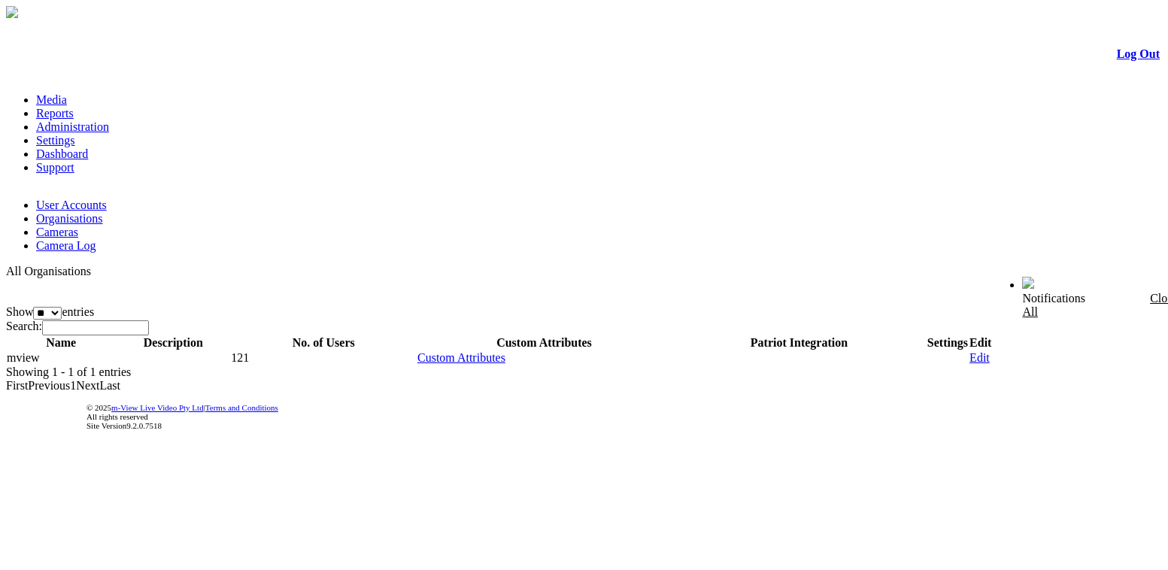
click at [989, 351] on link "Edit" at bounding box center [979, 357] width 20 height 13
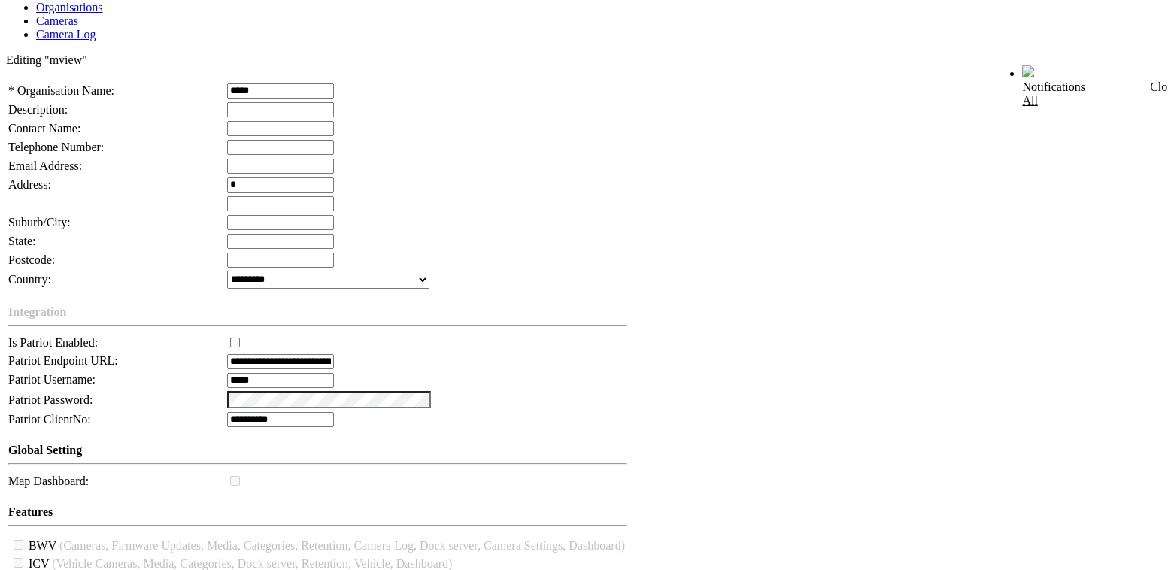
scroll to position [429, 0]
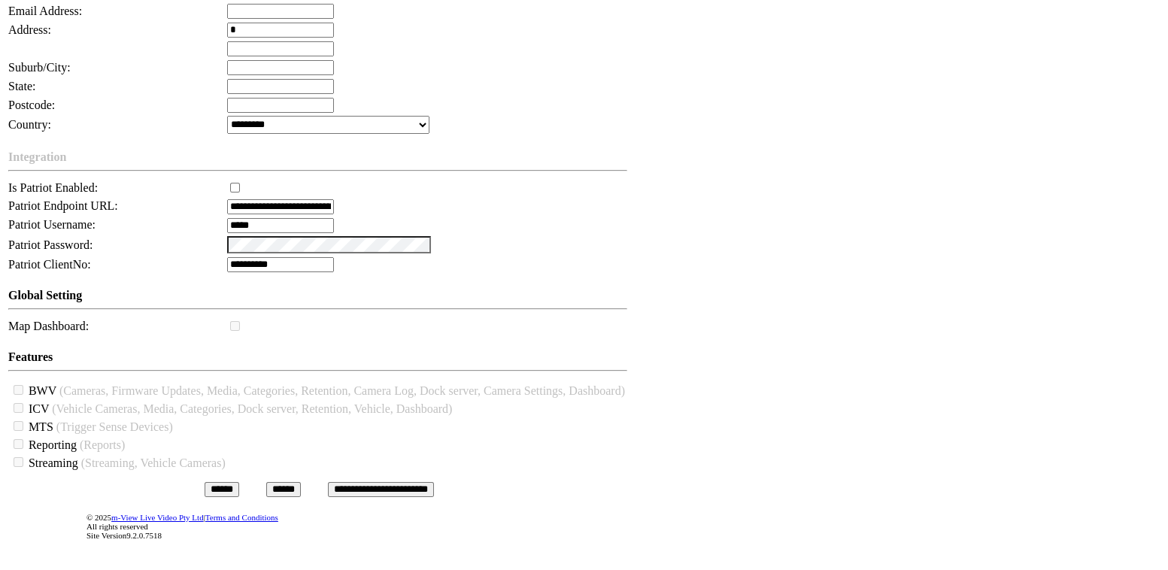
click at [381, 482] on input "**********" at bounding box center [381, 489] width 106 height 15
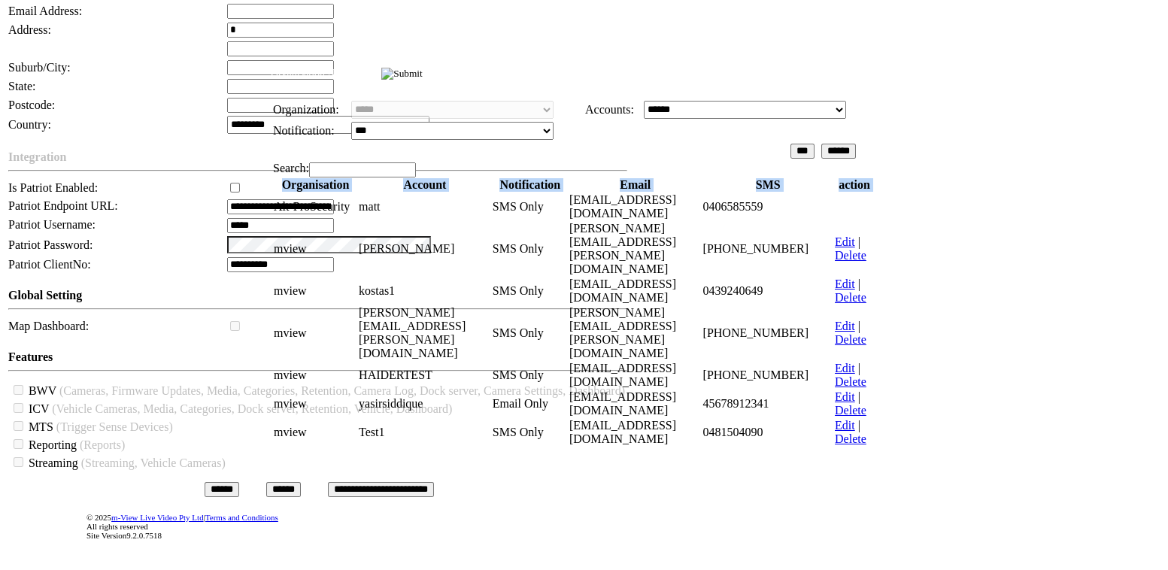
scroll to position [0, 14]
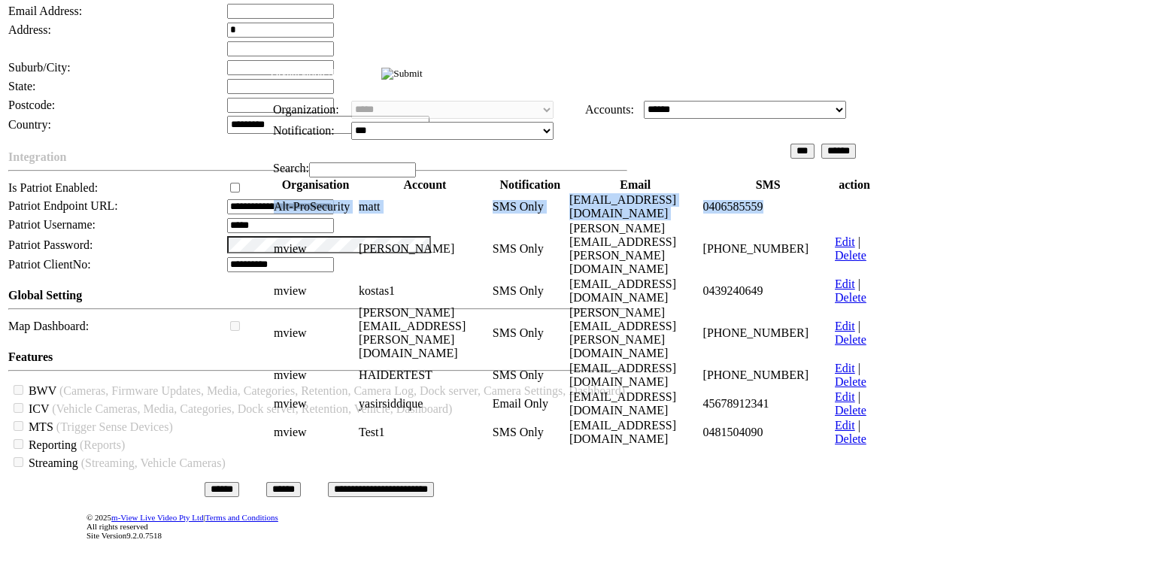
drag, startPoint x: 294, startPoint y: 244, endPoint x: 865, endPoint y: 255, distance: 571.5
click at [865, 221] on tr "Alt-ProSecurity matt SMS Only [EMAIL_ADDRESS][DOMAIN_NAME] 0406585559" at bounding box center [574, 206] width 602 height 29
click at [423, 73] on input "image" at bounding box center [401, 74] width 41 height 12
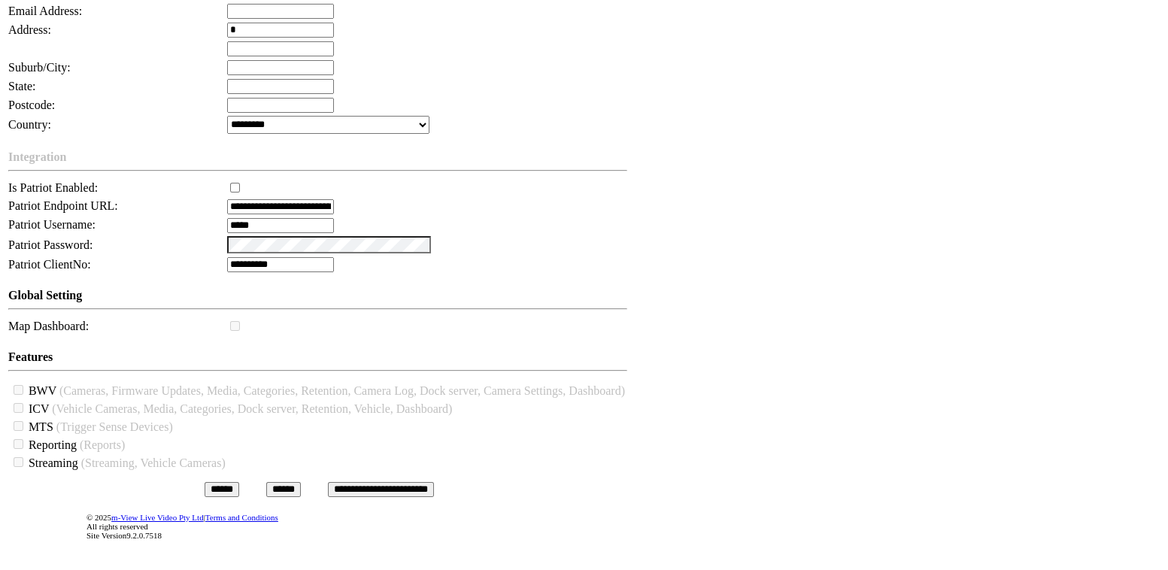
click at [1029, 56] on div "Editing "mview" * Organisation Name: ***** Description: Contact Name: Please en…" at bounding box center [584, 200] width 1156 height 604
